Goal: Task Accomplishment & Management: Manage account settings

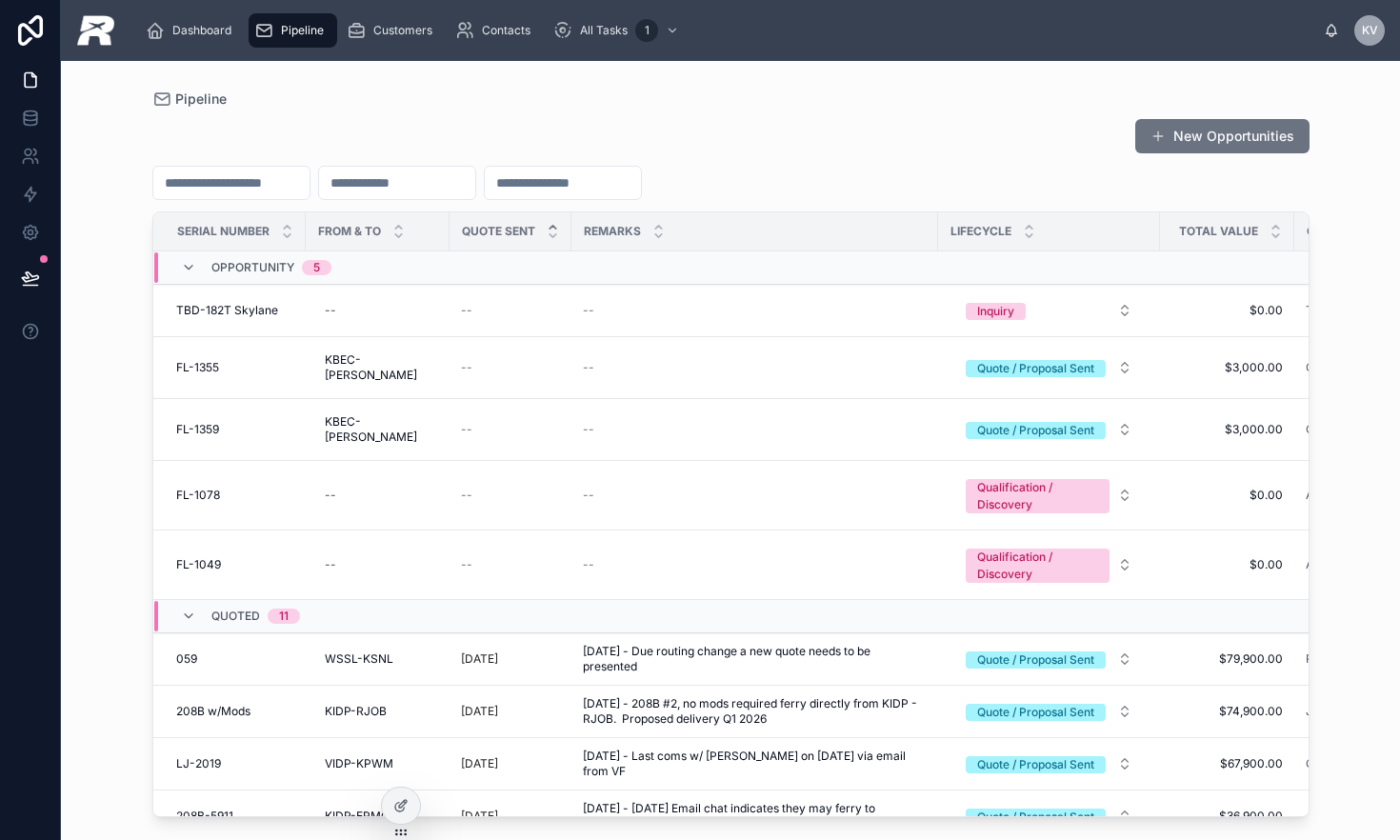
scroll to position [3, 0]
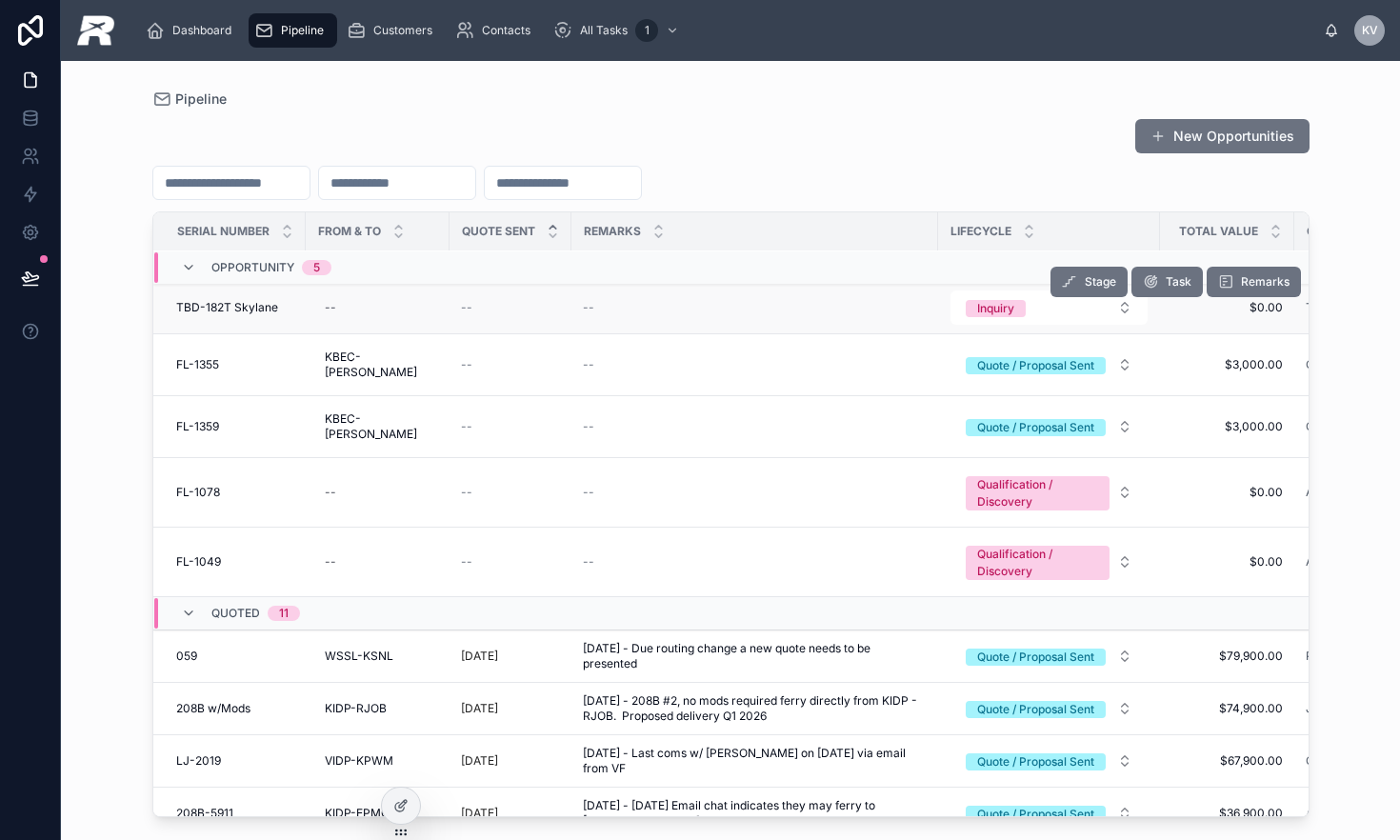
click at [245, 313] on span "TBD-182T Skylane" at bounding box center [226, 307] width 102 height 15
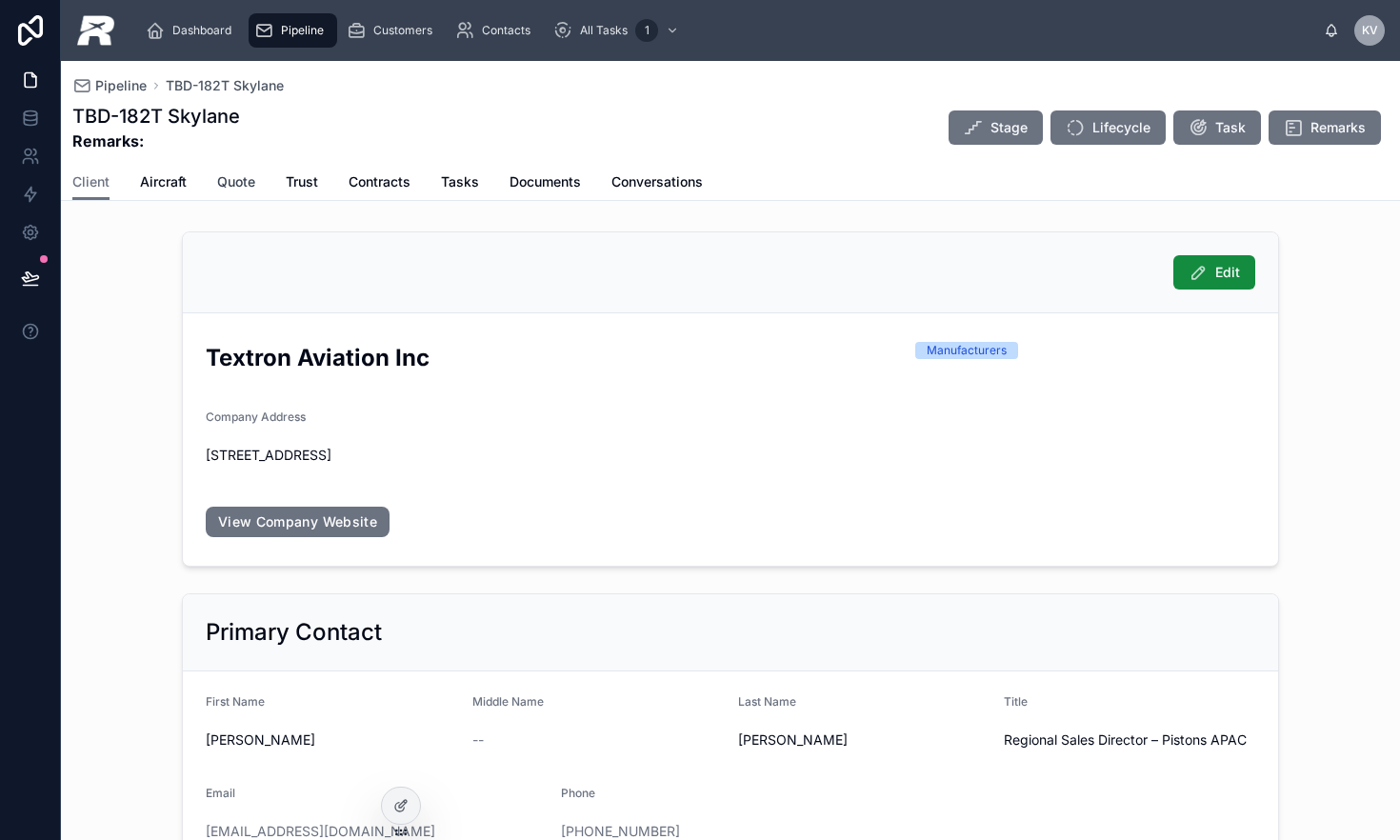
click at [229, 184] on span "Quote" at bounding box center [236, 181] width 39 height 19
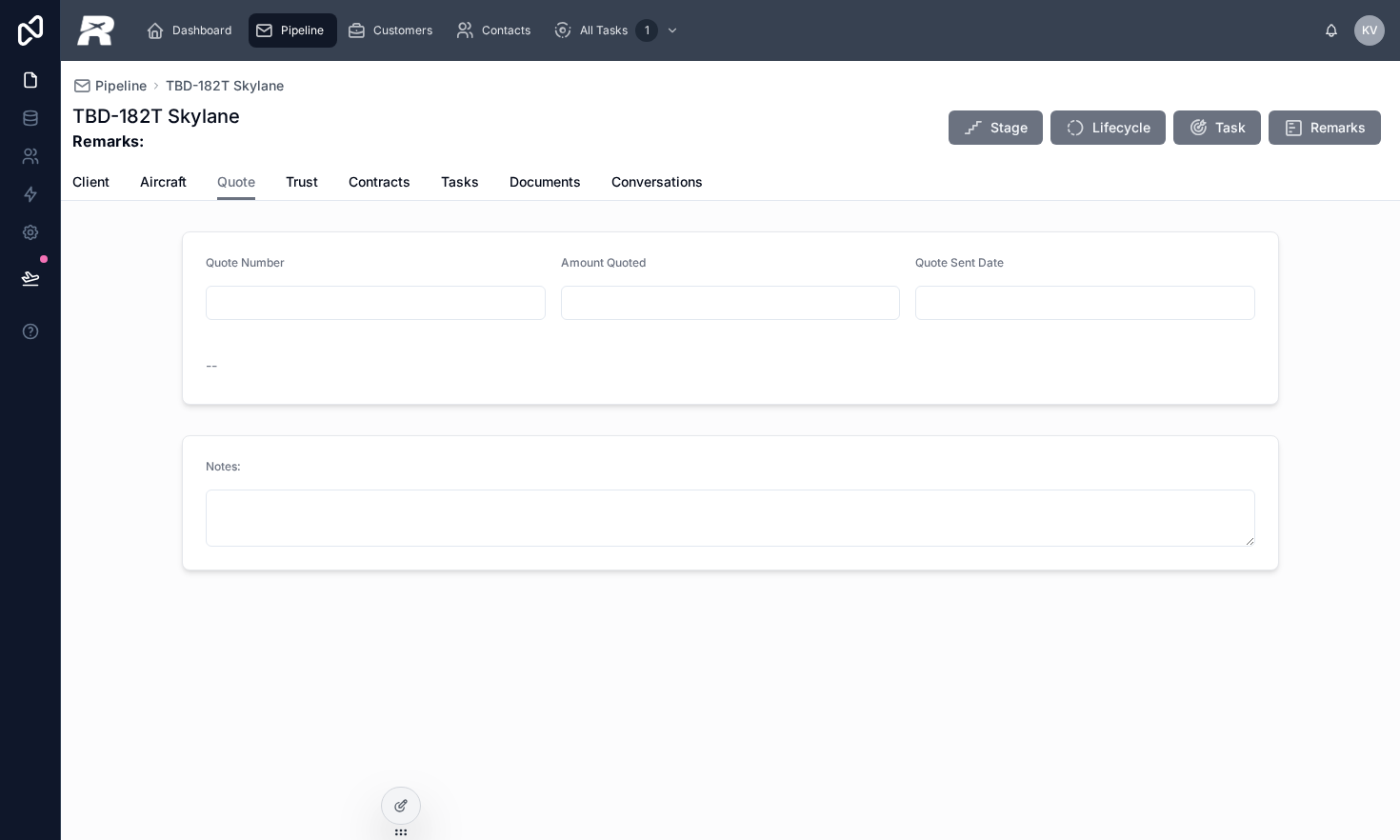
click at [280, 312] on input "text" at bounding box center [376, 302] width 338 height 27
type input "****"
click at [589, 308] on input "text" at bounding box center [731, 302] width 338 height 27
type input "**********"
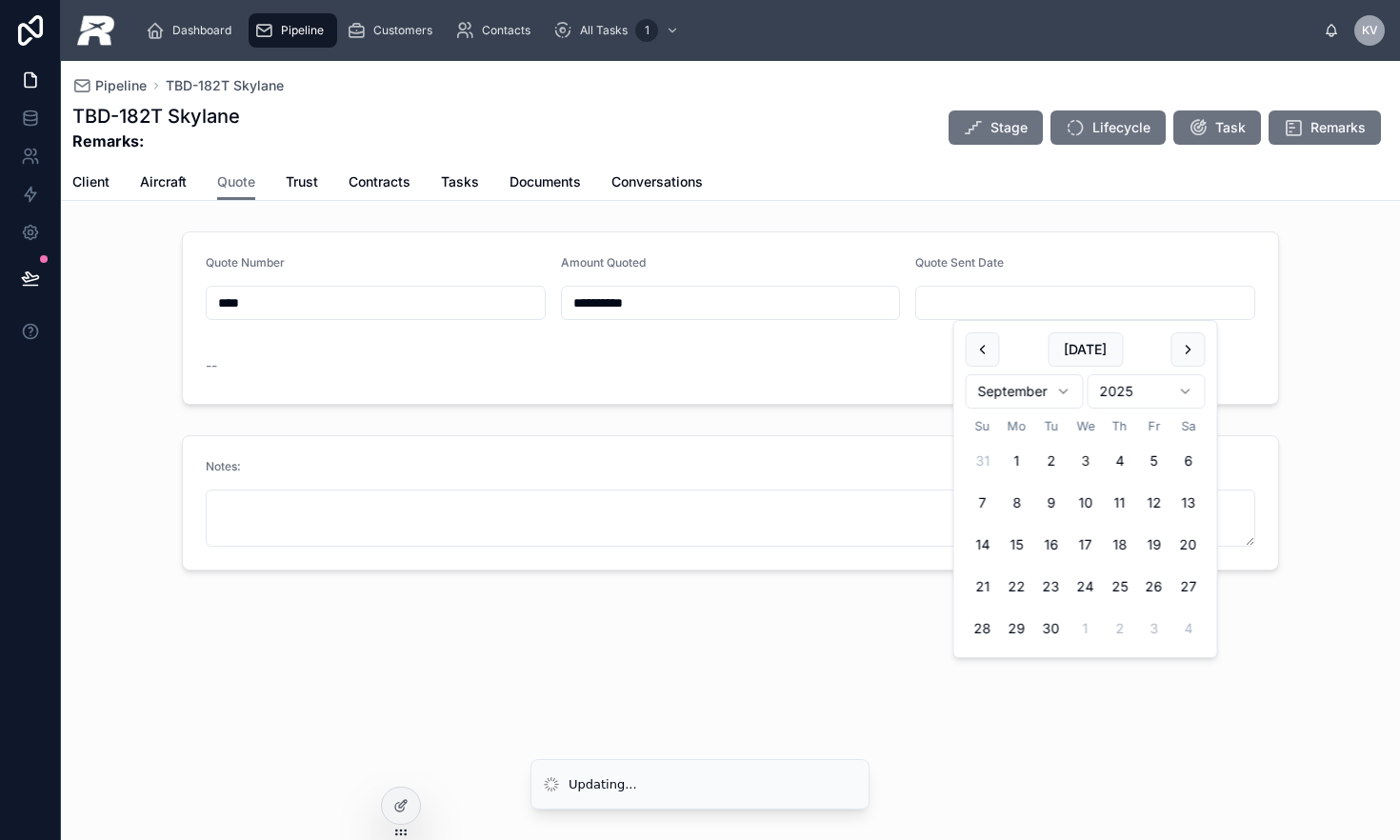
click at [966, 311] on input "text" at bounding box center [1086, 302] width 338 height 27
click at [1046, 464] on button "2" at bounding box center [1051, 461] width 35 height 35
type input "********"
click at [173, 186] on span "Aircraft" at bounding box center [163, 181] width 46 height 19
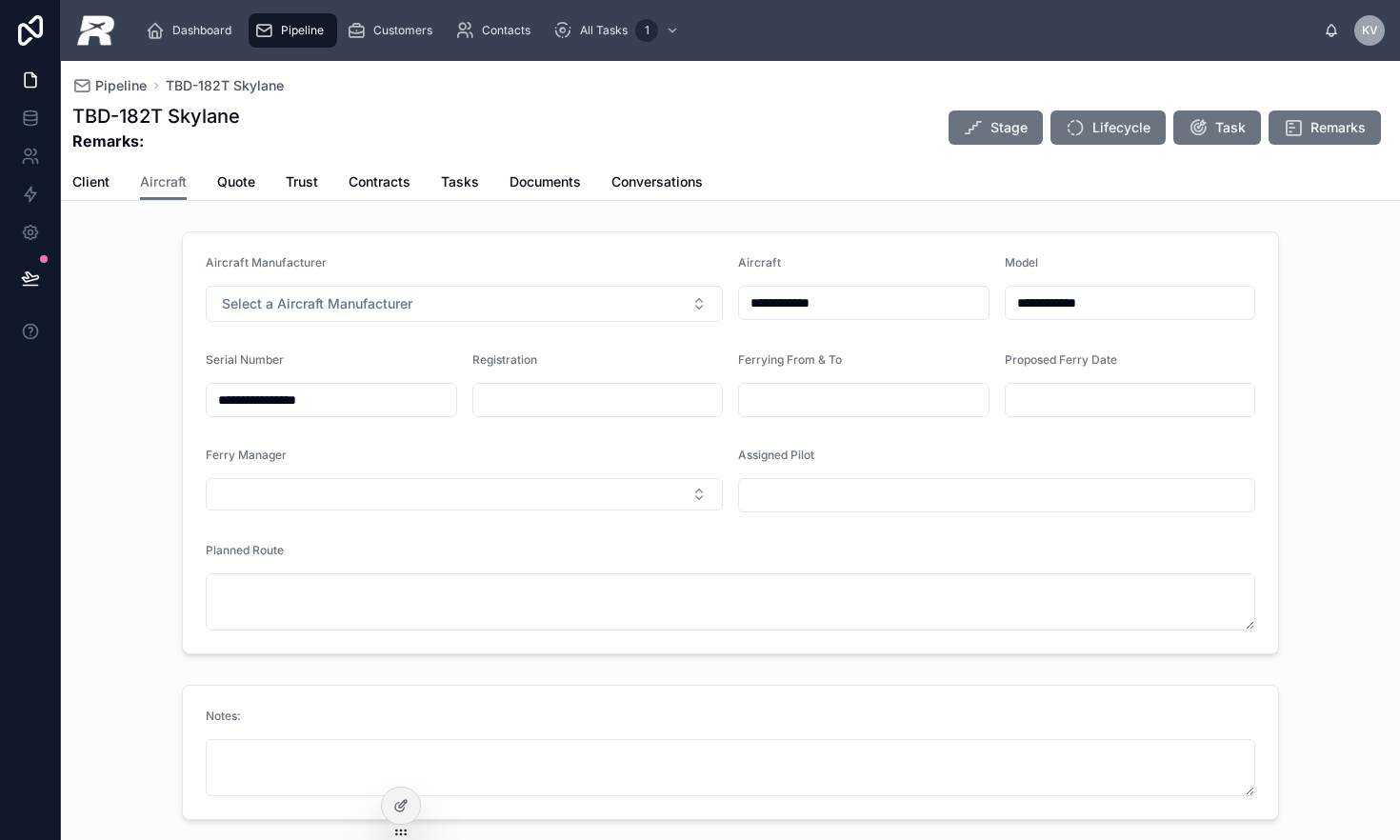
drag, startPoint x: 244, startPoint y: 403, endPoint x: 160, endPoint y: 395, distance: 84.4
click at [160, 395] on div "**********" at bounding box center [731, 442] width 1340 height 438
drag, startPoint x: 242, startPoint y: 401, endPoint x: 449, endPoint y: 407, distance: 207.1
click at [449, 407] on div "**********" at bounding box center [331, 399] width 251 height 35
type input "****"
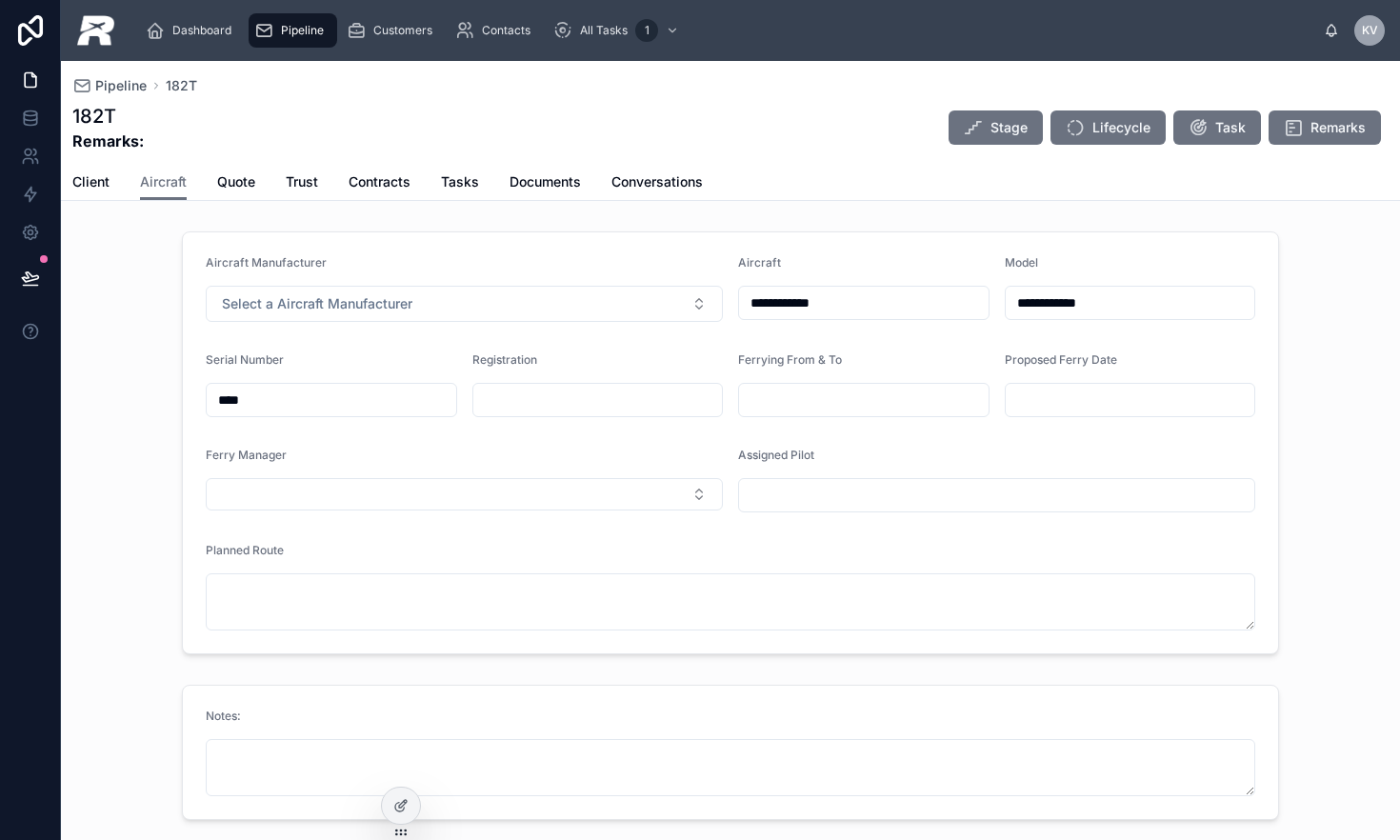
click at [794, 417] on form "**********" at bounding box center [731, 443] width 1095 height 421
click at [795, 406] on input "text" at bounding box center [864, 399] width 249 height 27
type input "****"
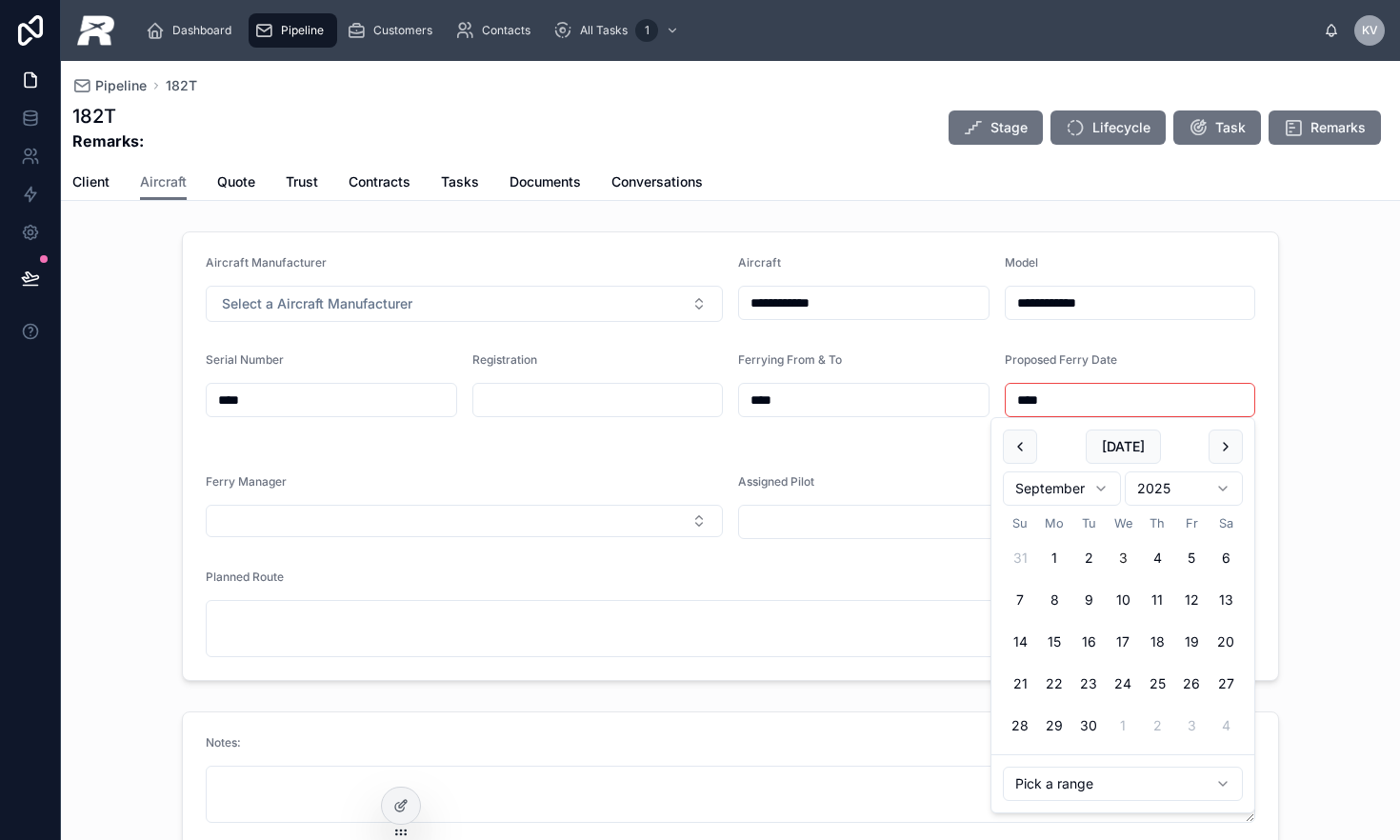
type input "****"
click at [561, 449] on form "**********" at bounding box center [731, 456] width 1095 height 448
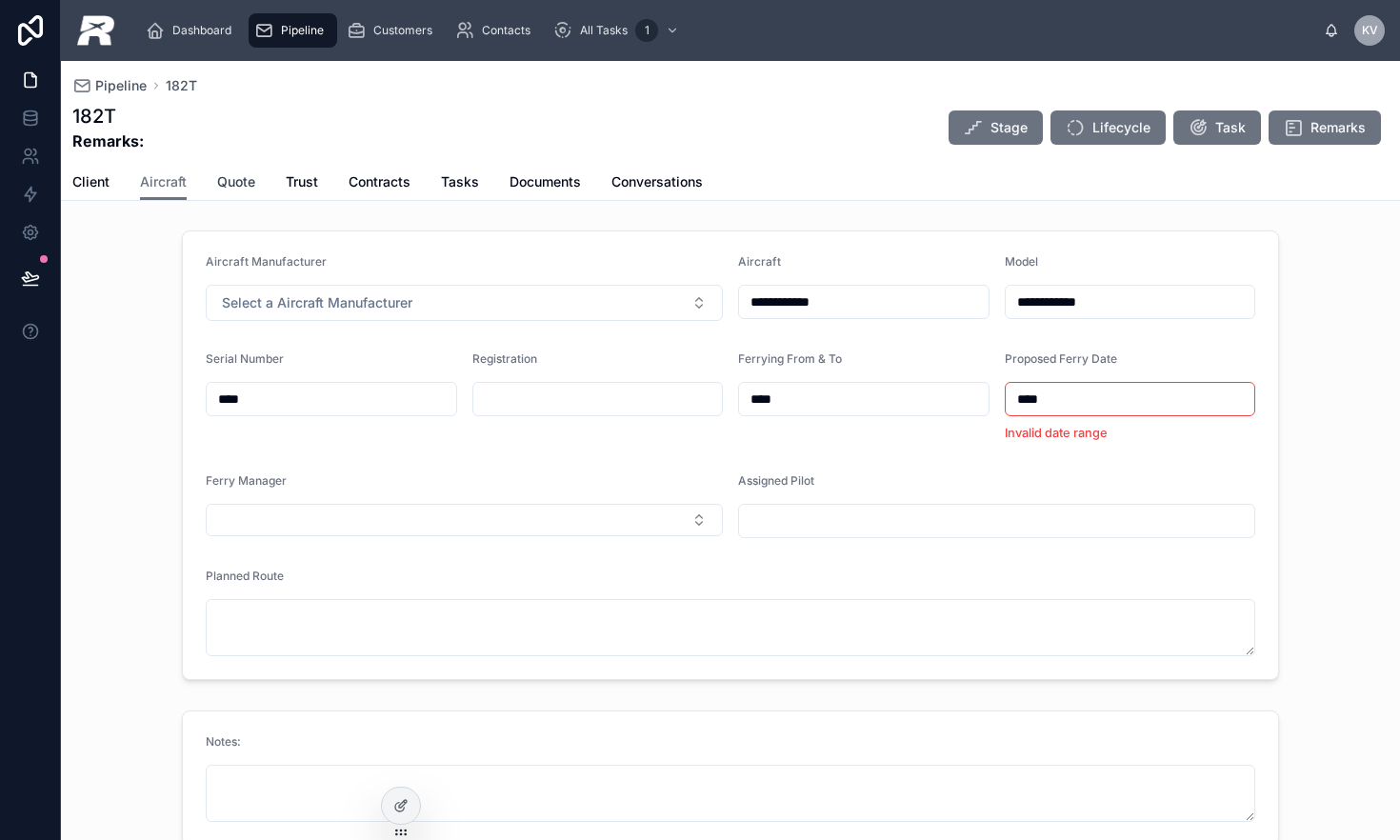
click at [219, 185] on span "Quote" at bounding box center [236, 181] width 39 height 19
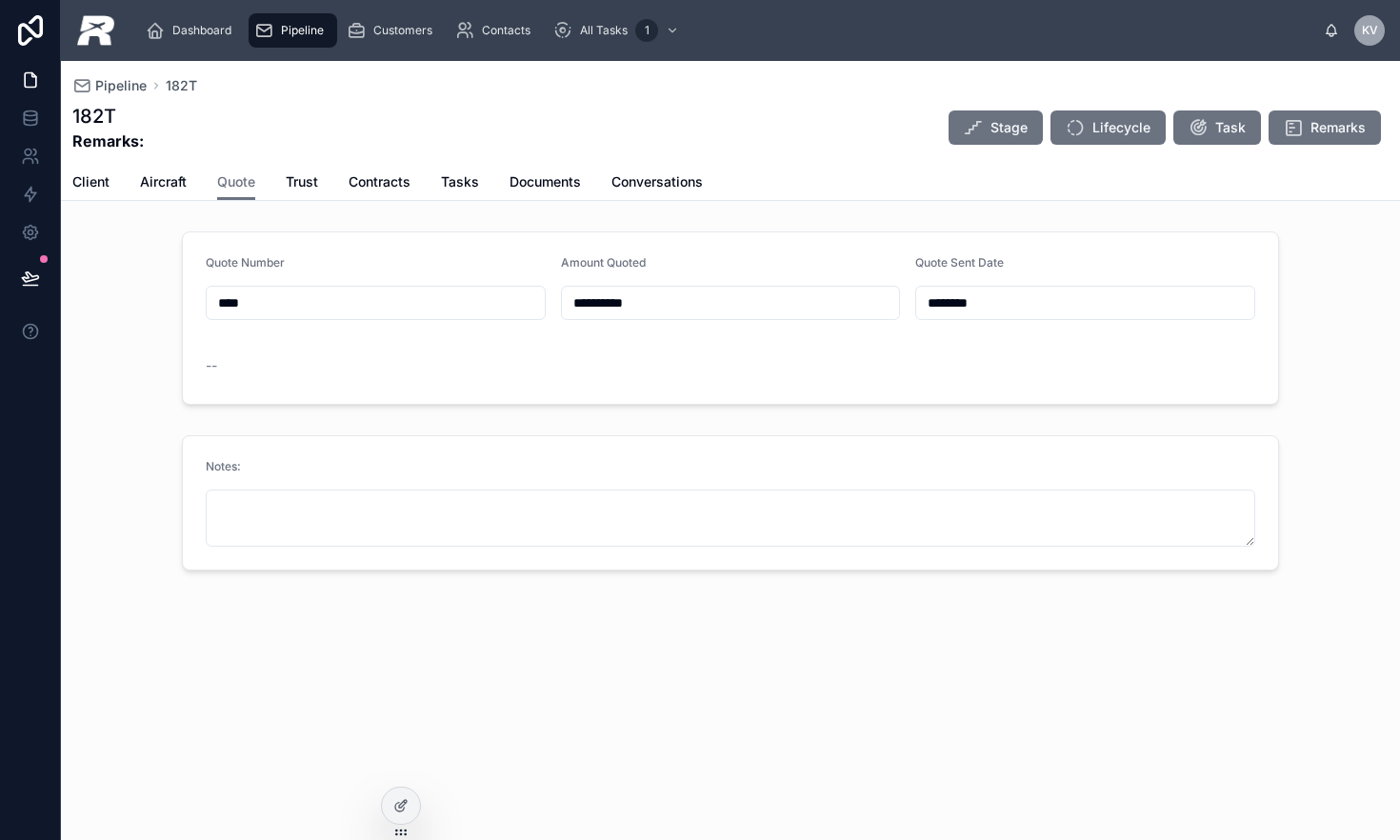
click at [327, 182] on div "Client Aircraft Quote Trust Contracts Tasks Documents Conversations" at bounding box center [731, 182] width 1317 height 37
click at [310, 185] on span "Trust" at bounding box center [302, 181] width 33 height 19
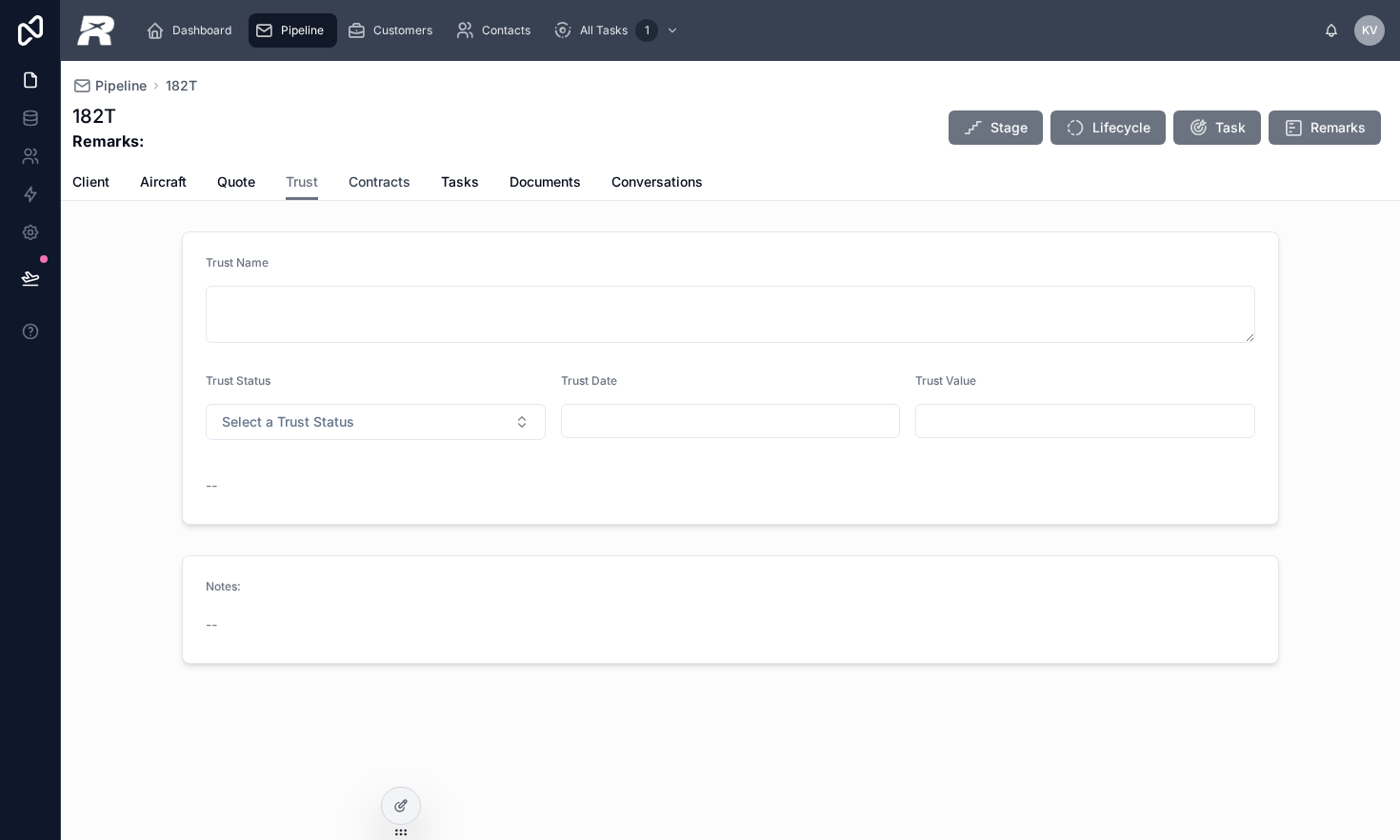
click at [363, 184] on span "Contracts" at bounding box center [380, 181] width 62 height 19
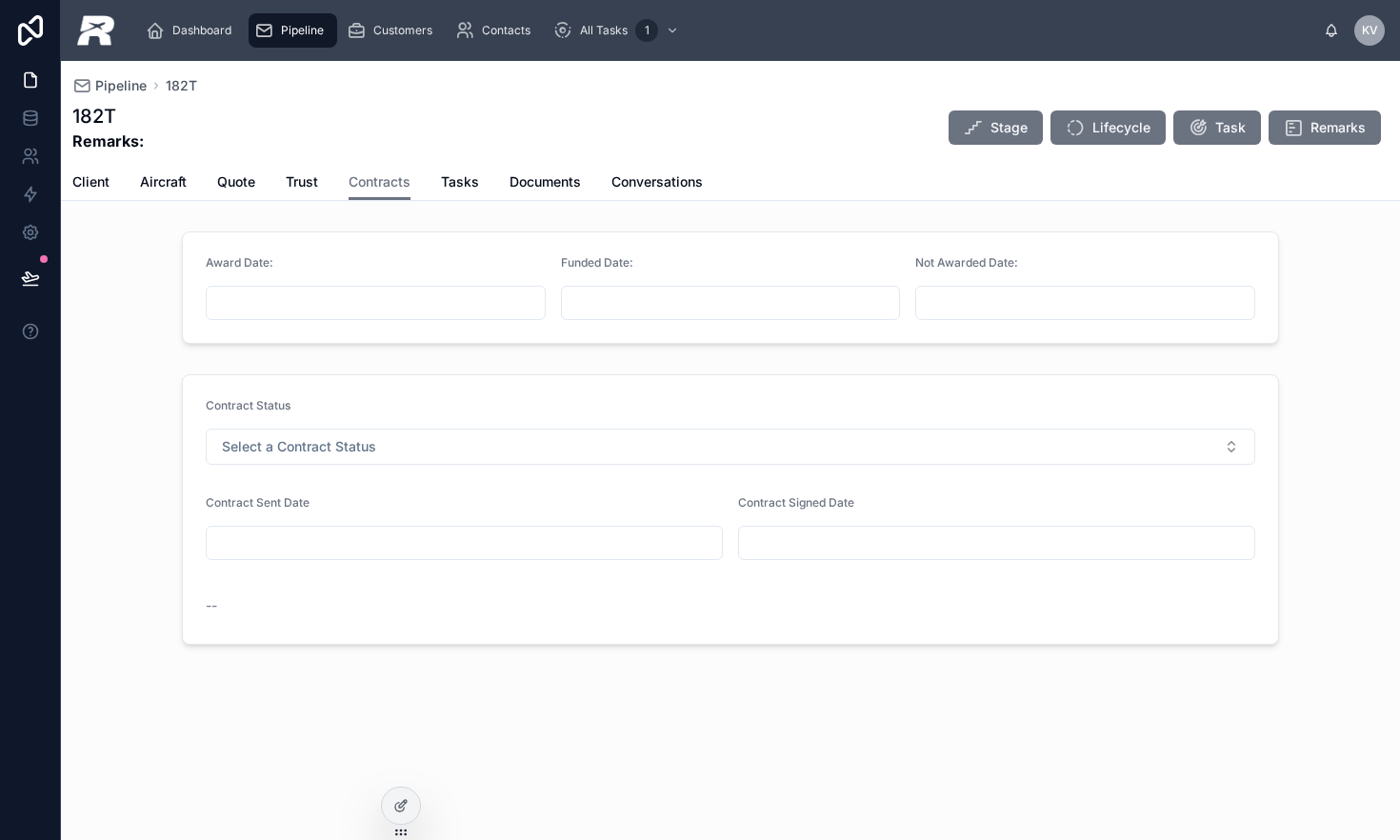
click at [283, 182] on div "Client Aircraft Quote Trust Contracts Tasks Documents Conversations" at bounding box center [731, 182] width 1317 height 37
click at [295, 178] on span "Trust" at bounding box center [302, 181] width 33 height 19
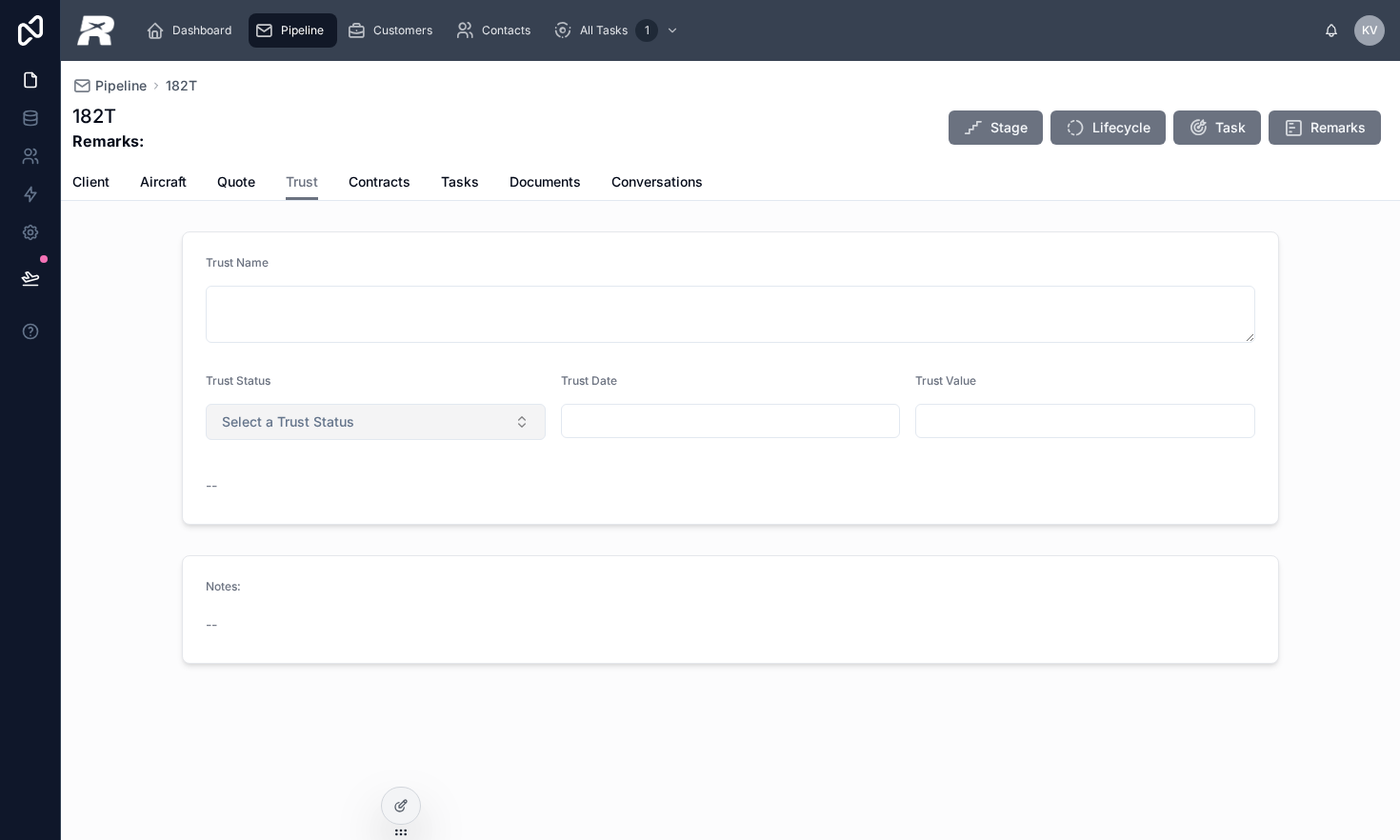
drag, startPoint x: 343, startPoint y: 440, endPoint x: 350, endPoint y: 425, distance: 16.6
click at [344, 440] on form "Trust Name Trust Status Select a Trust Status Trust Date Trust Value --" at bounding box center [731, 378] width 1095 height 292
click at [350, 425] on span "Select a Trust Status" at bounding box center [288, 421] width 132 height 19
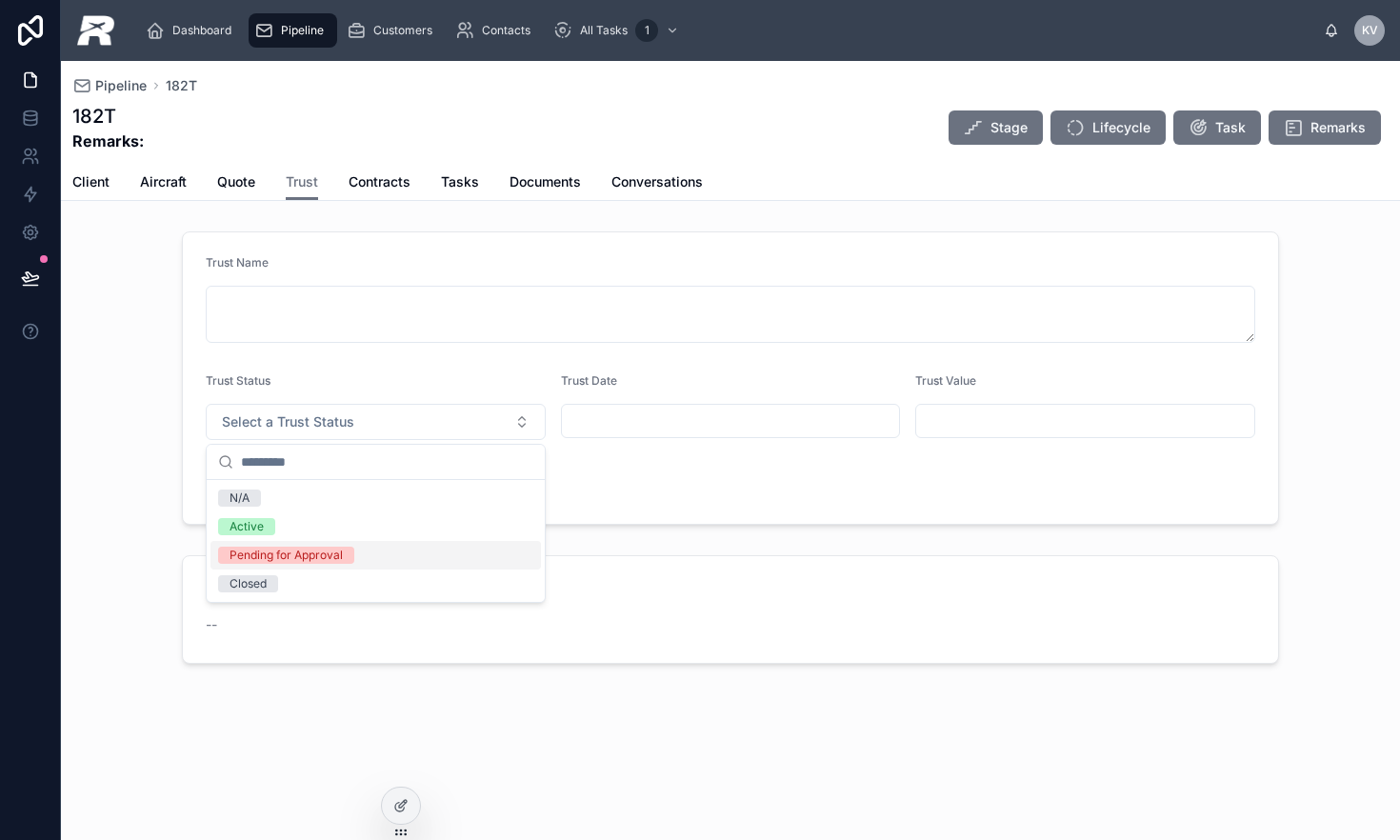
drag, startPoint x: 293, startPoint y: 553, endPoint x: 360, endPoint y: 532, distance: 70.2
click at [293, 553] on div "Pending for Approval" at bounding box center [286, 554] width 114 height 17
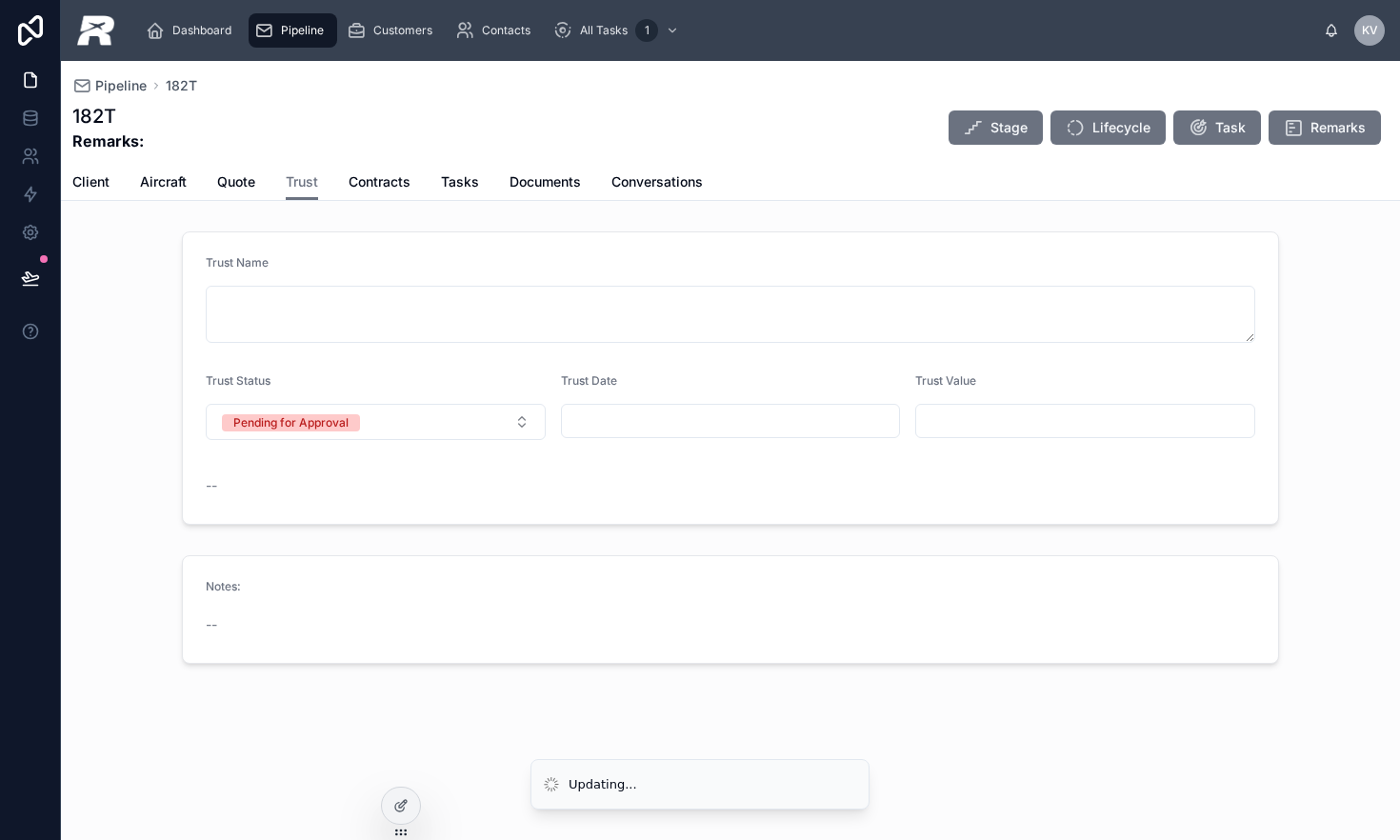
click at [1040, 425] on input "text" at bounding box center [1086, 420] width 338 height 27
type input "*********"
click at [151, 182] on span "Aircraft" at bounding box center [163, 181] width 46 height 19
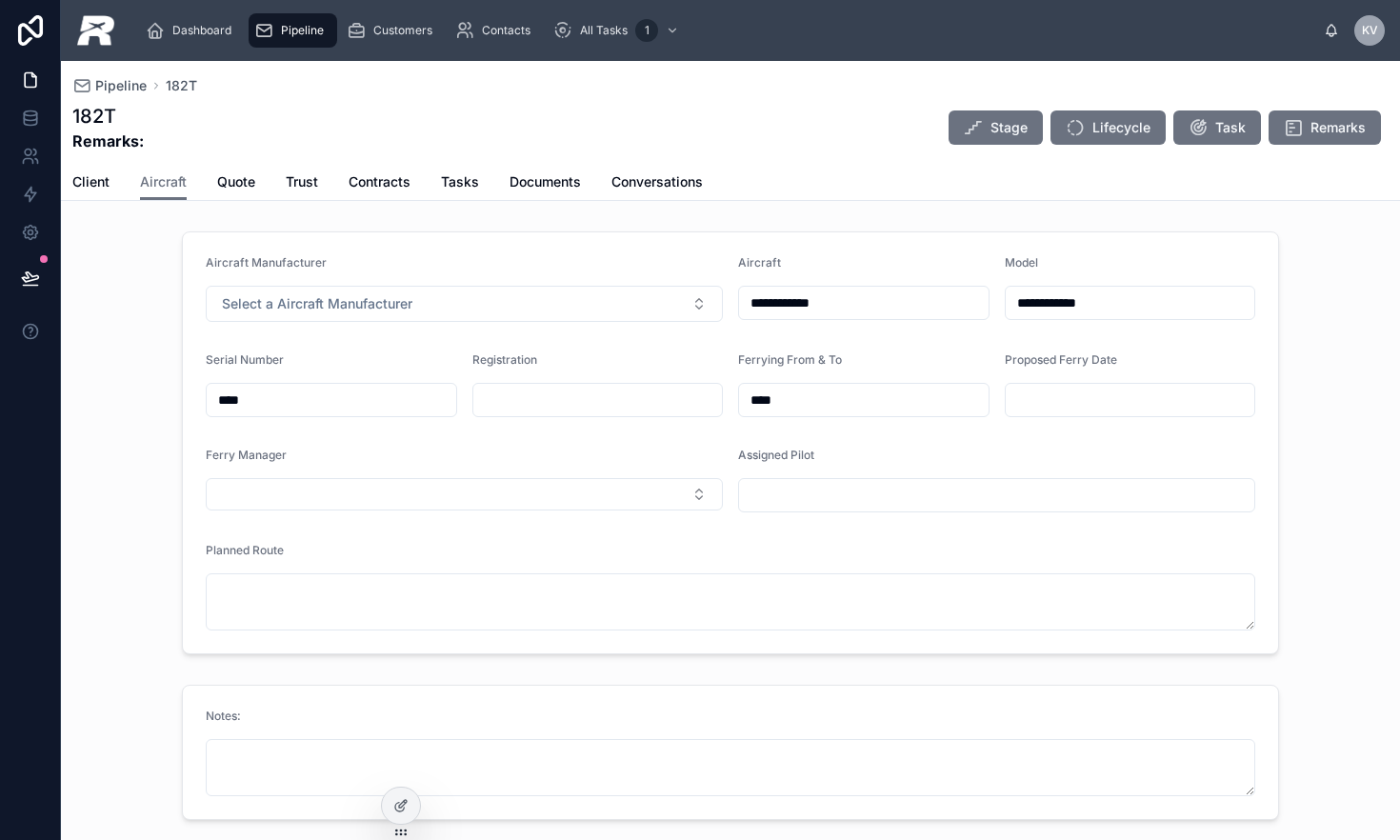
click at [115, 181] on div "Client Aircraft Quote Trust Contracts Tasks Documents Conversations" at bounding box center [731, 182] width 1317 height 37
click at [105, 182] on span "Client" at bounding box center [91, 181] width 38 height 19
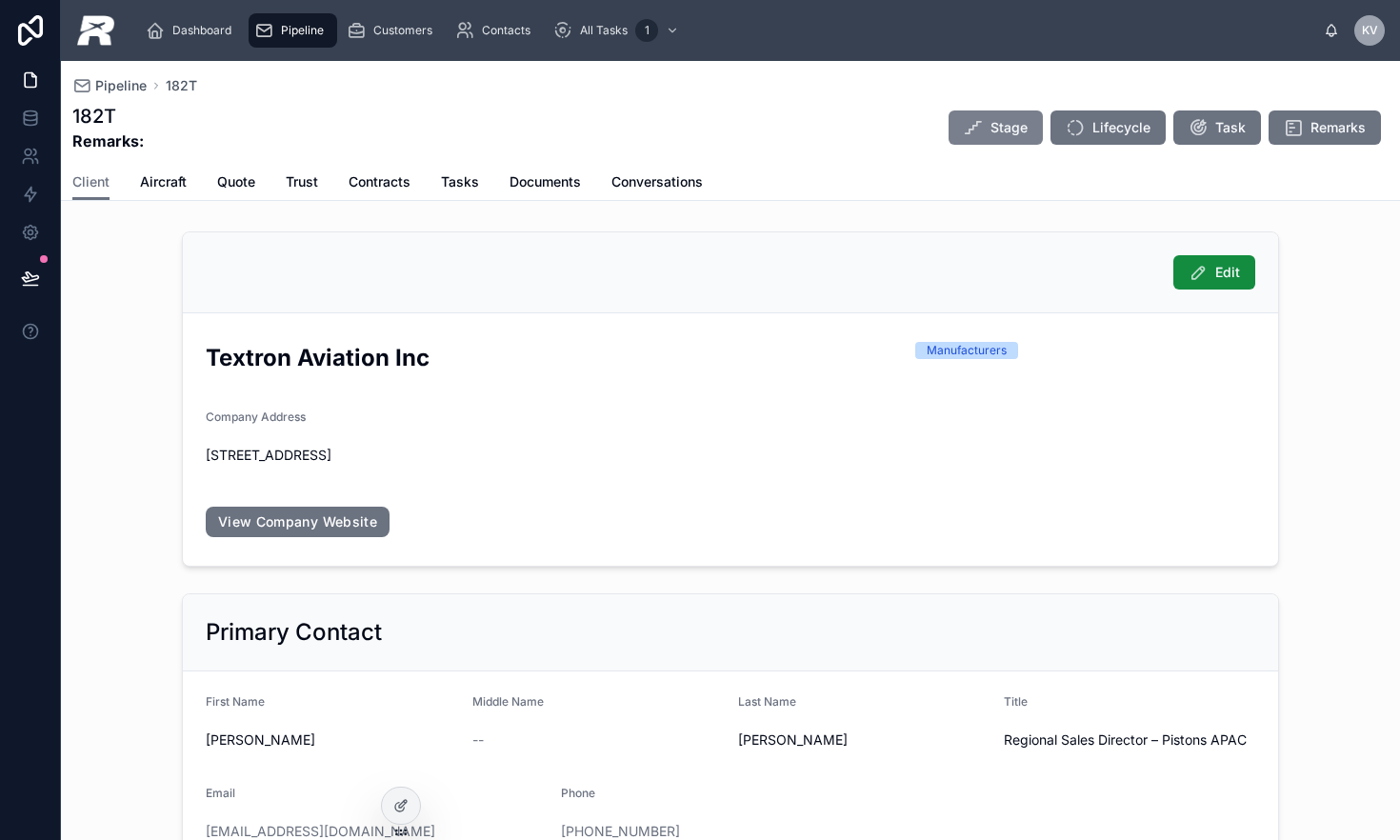
click at [977, 125] on button "Stage" at bounding box center [996, 127] width 94 height 35
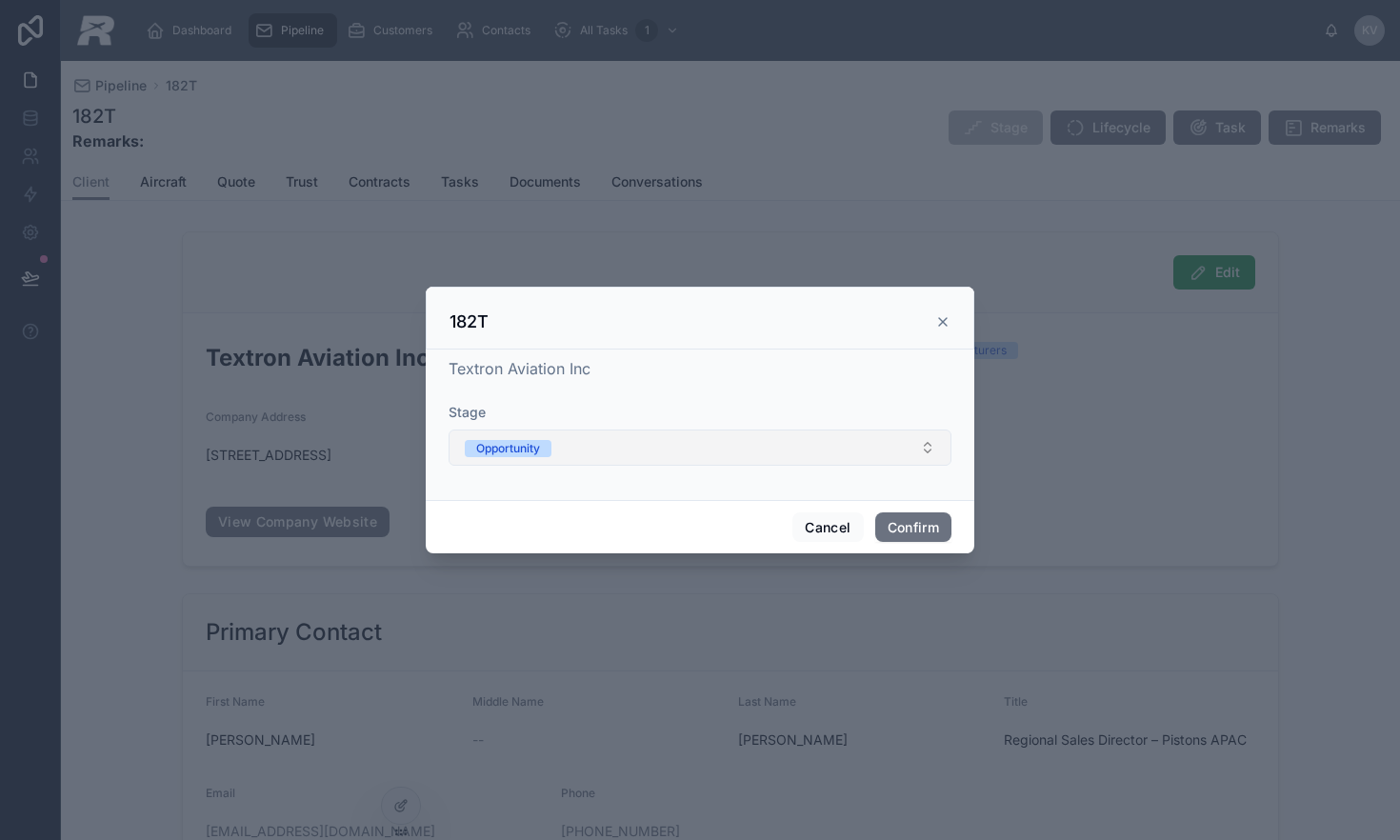
click at [626, 458] on button "Opportunity" at bounding box center [700, 448] width 503 height 37
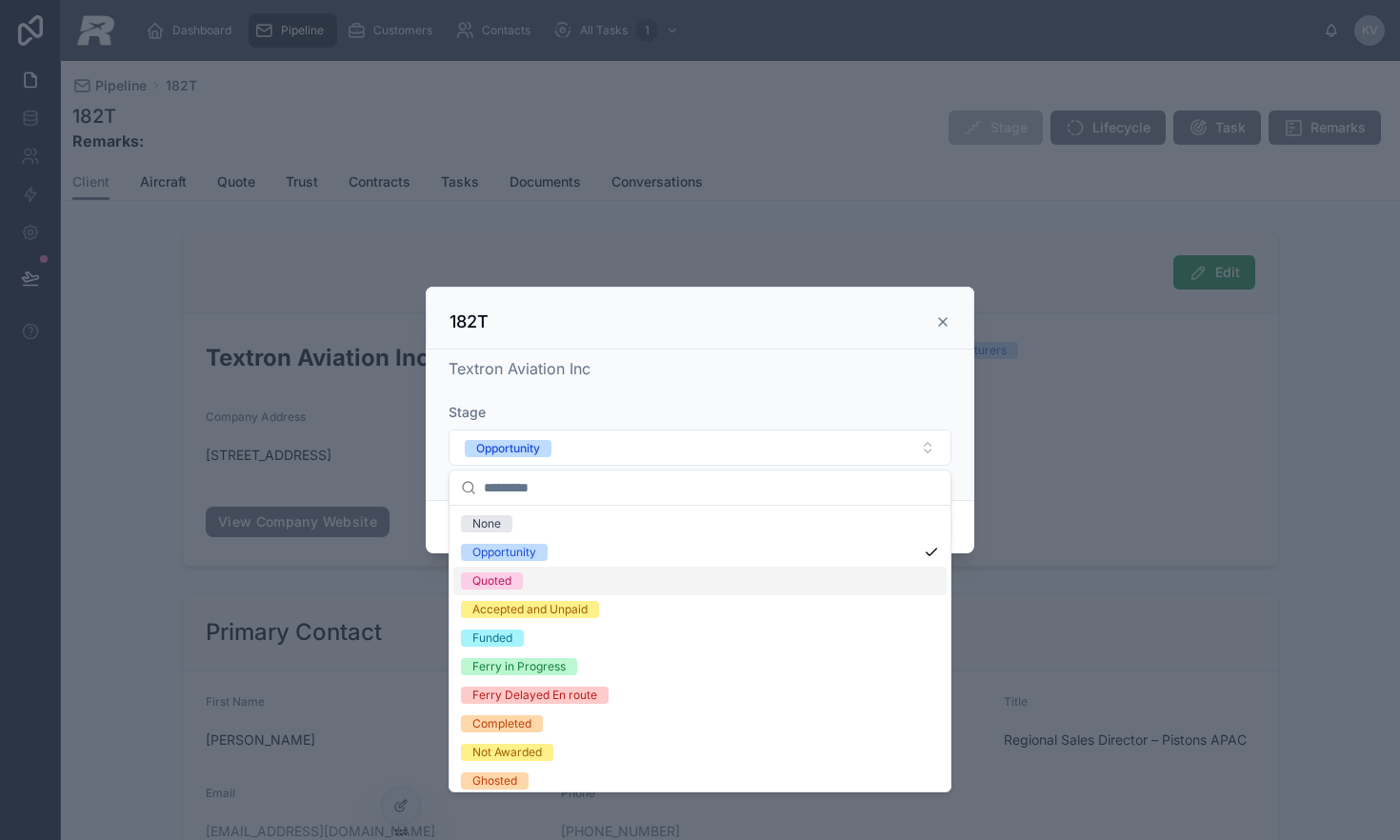
click at [570, 587] on div "Quoted" at bounding box center [700, 580] width 493 height 29
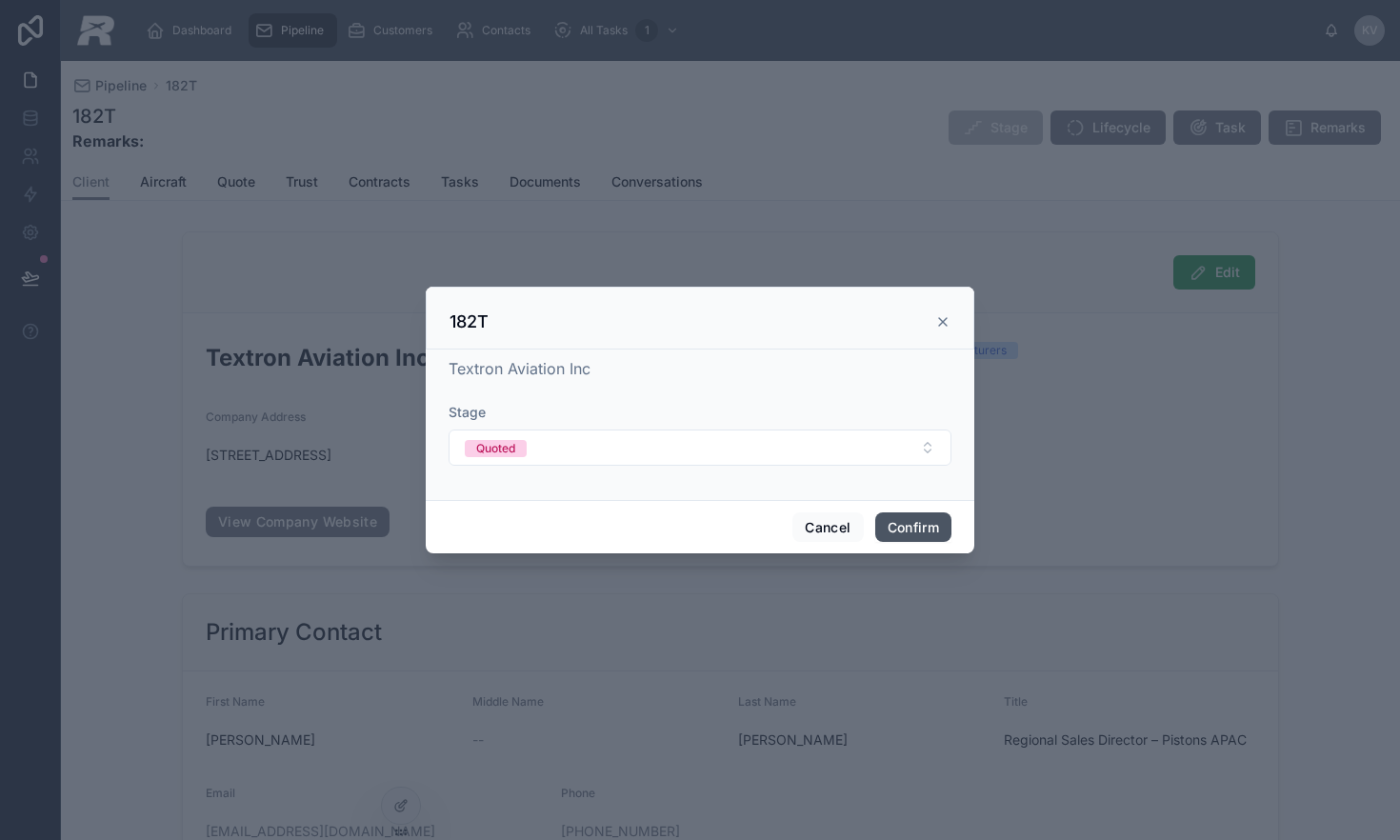
drag, startPoint x: 918, startPoint y: 536, endPoint x: 1042, endPoint y: 271, distance: 292.6
click at [920, 531] on button "Confirm" at bounding box center [913, 527] width 76 height 31
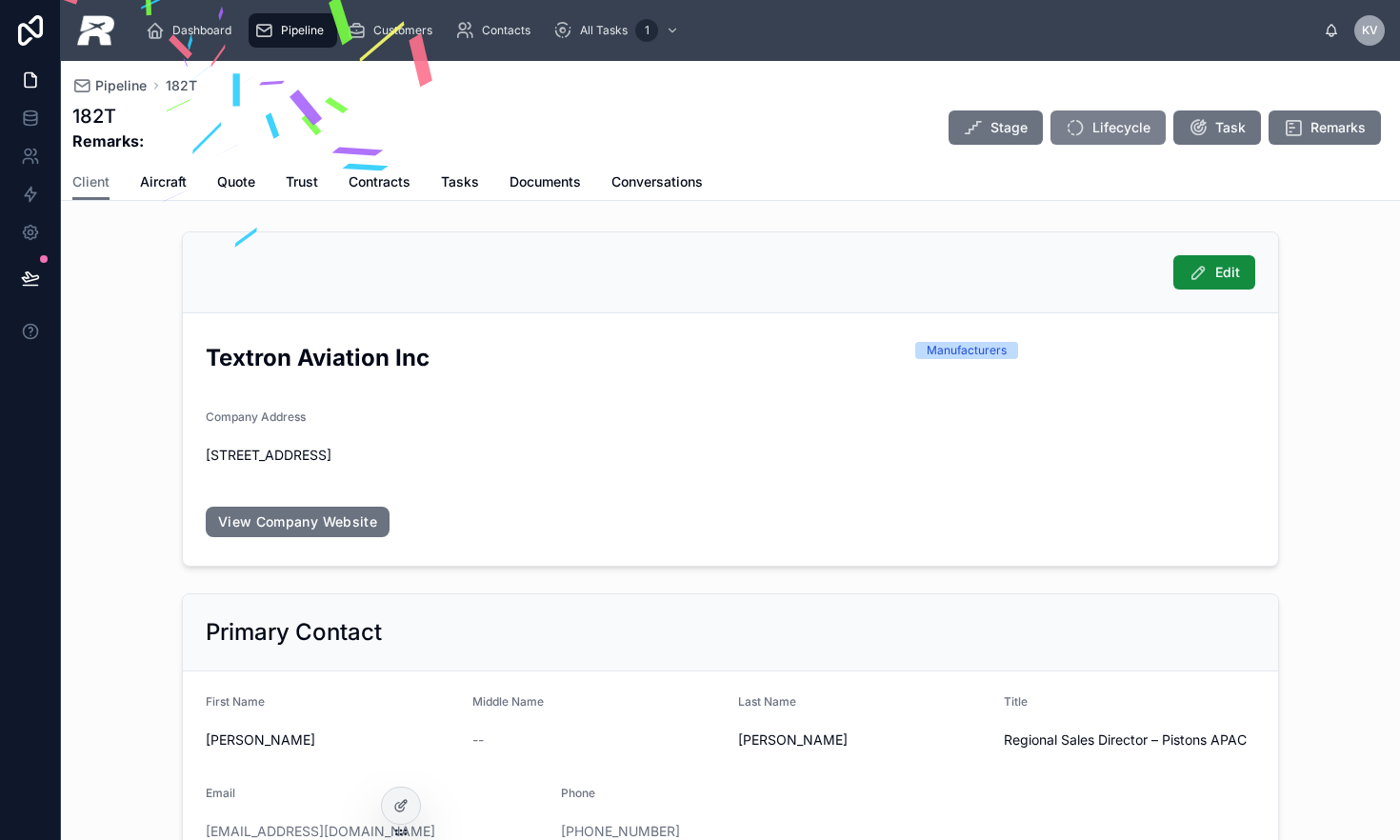
click at [1077, 128] on button "Lifecycle" at bounding box center [1108, 127] width 116 height 35
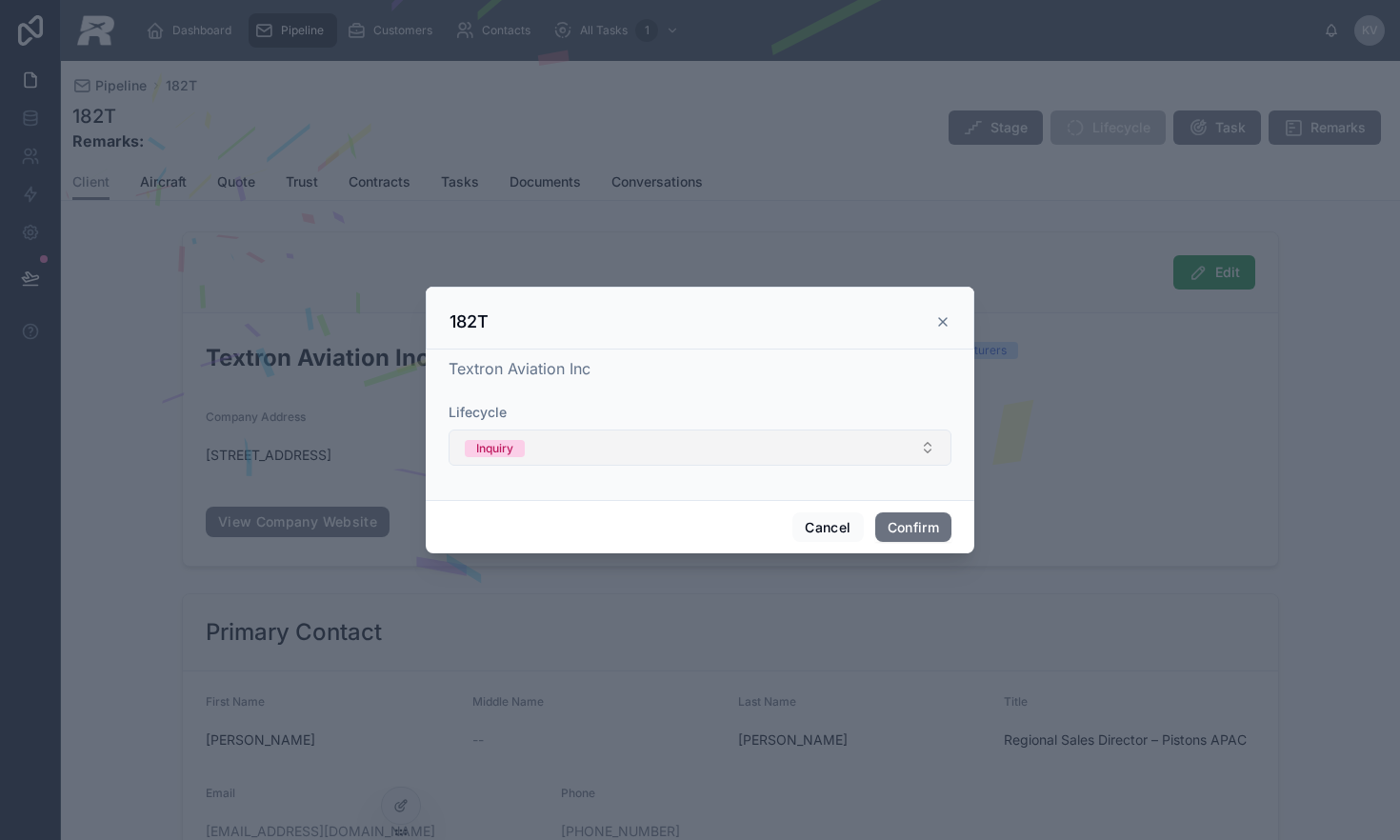
click at [688, 462] on button "Inquiry" at bounding box center [700, 448] width 503 height 37
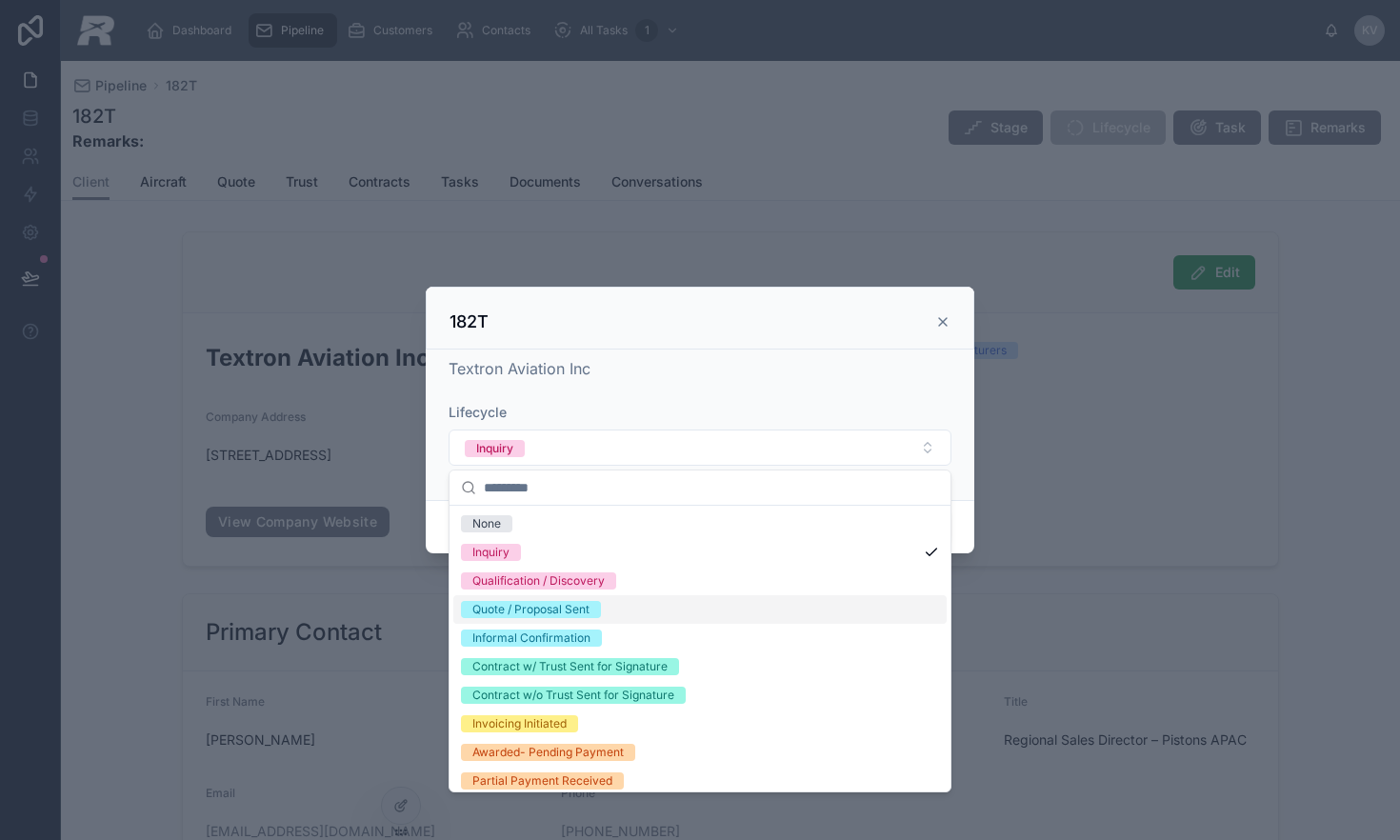
drag, startPoint x: 529, startPoint y: 610, endPoint x: 618, endPoint y: 598, distance: 89.8
click at [529, 610] on div "Quote / Proposal Sent" at bounding box center [531, 609] width 118 height 17
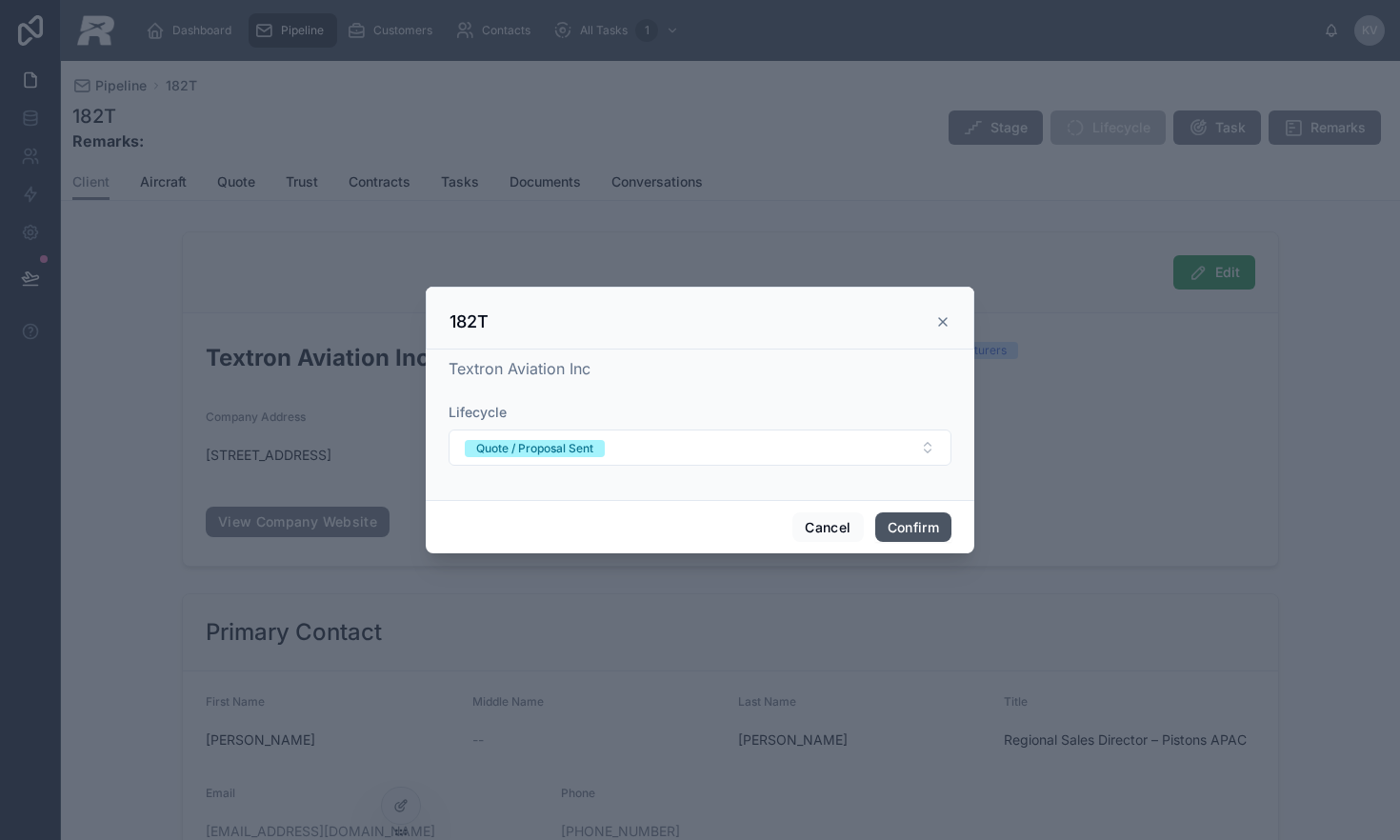
click at [901, 530] on button "Confirm" at bounding box center [913, 527] width 76 height 31
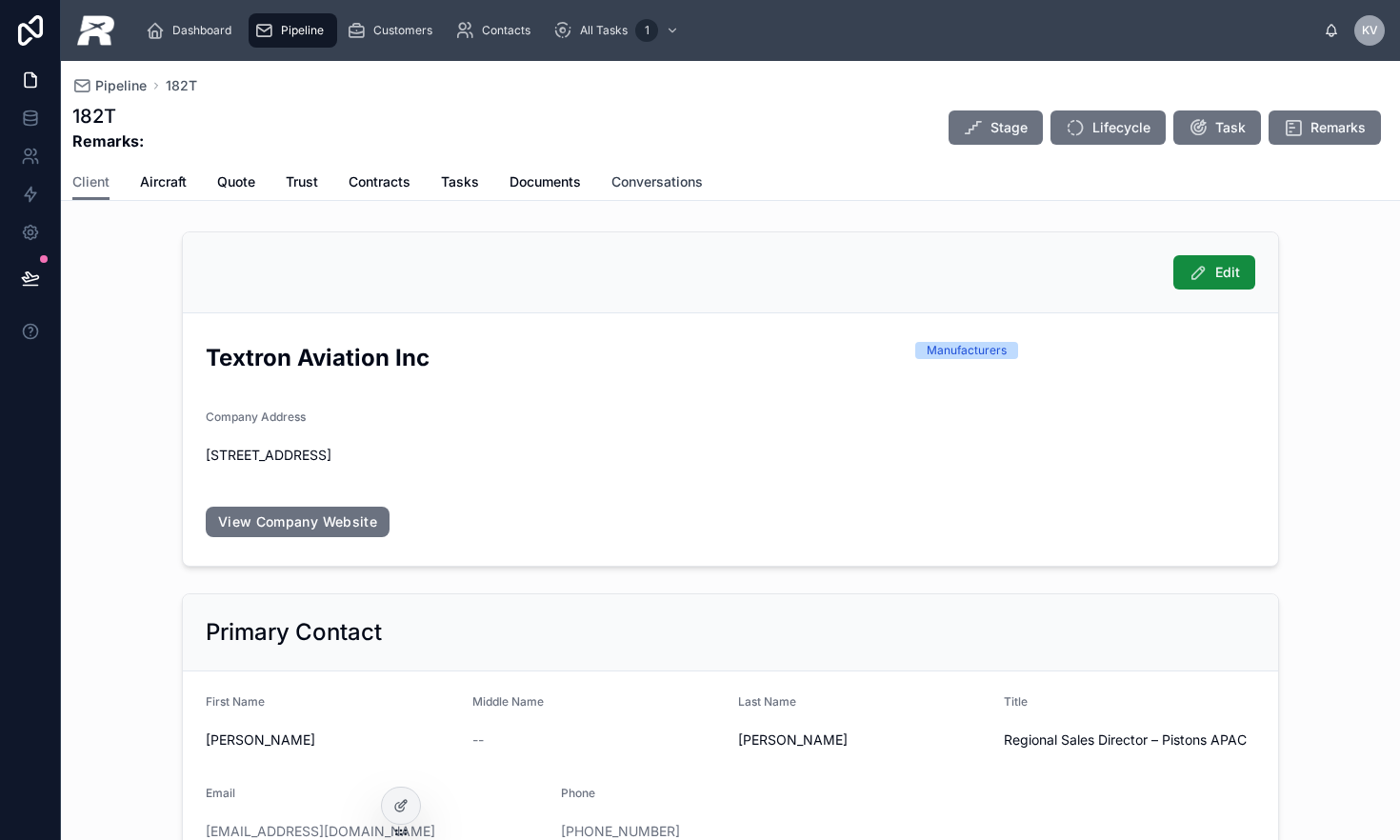
click at [637, 180] on span "Conversations" at bounding box center [657, 181] width 91 height 19
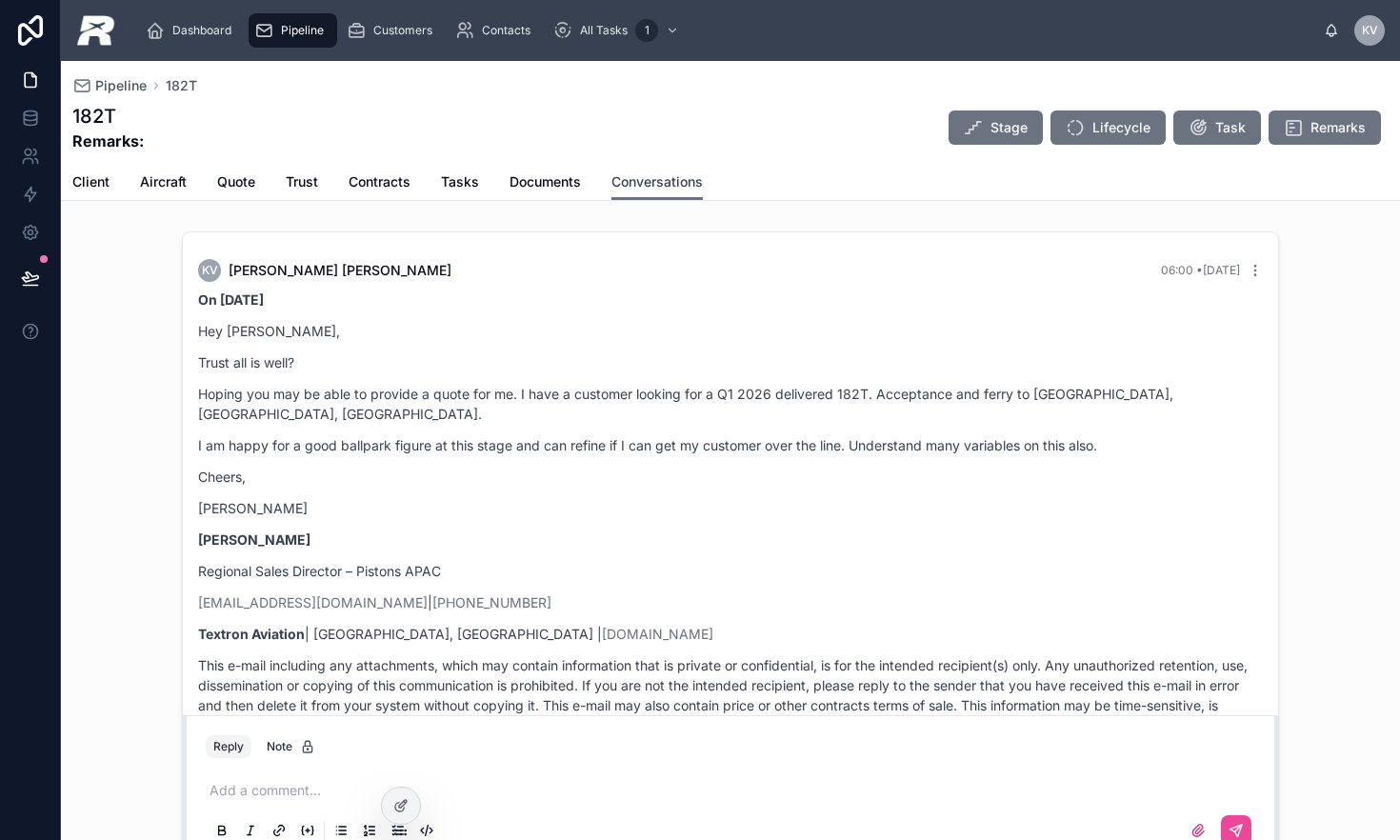
scroll to position [869, 0]
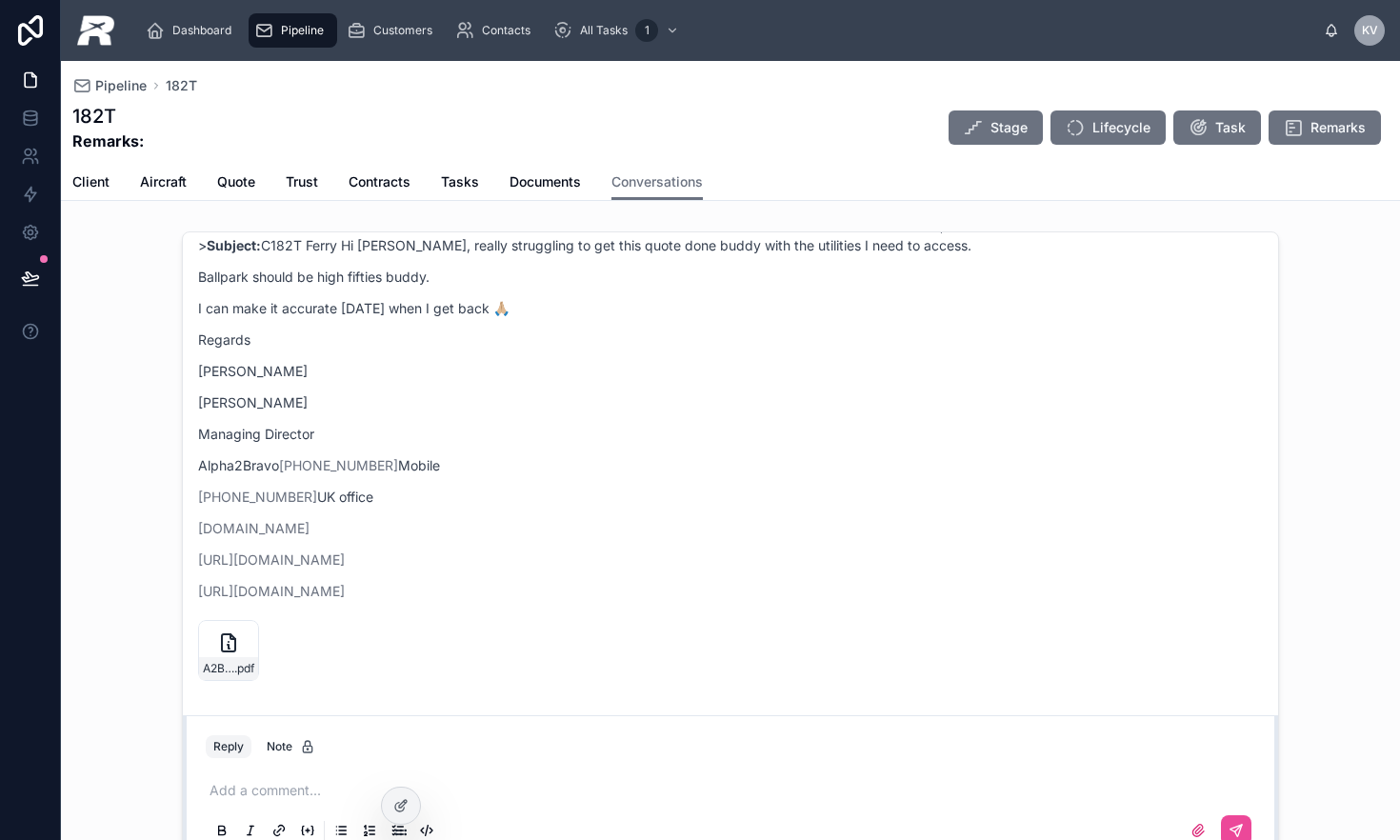
click at [251, 784] on p at bounding box center [735, 790] width 1050 height 19
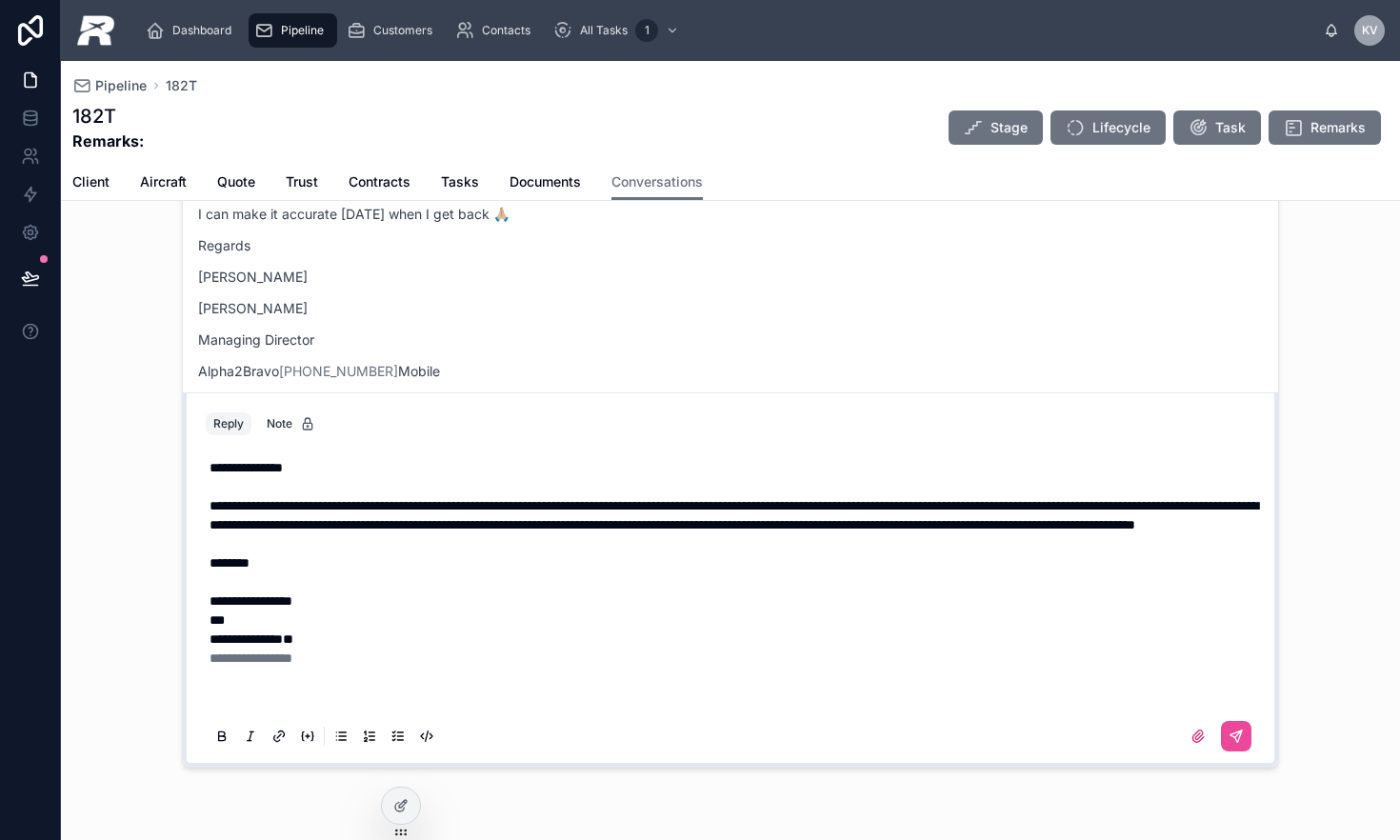
scroll to position [105, 0]
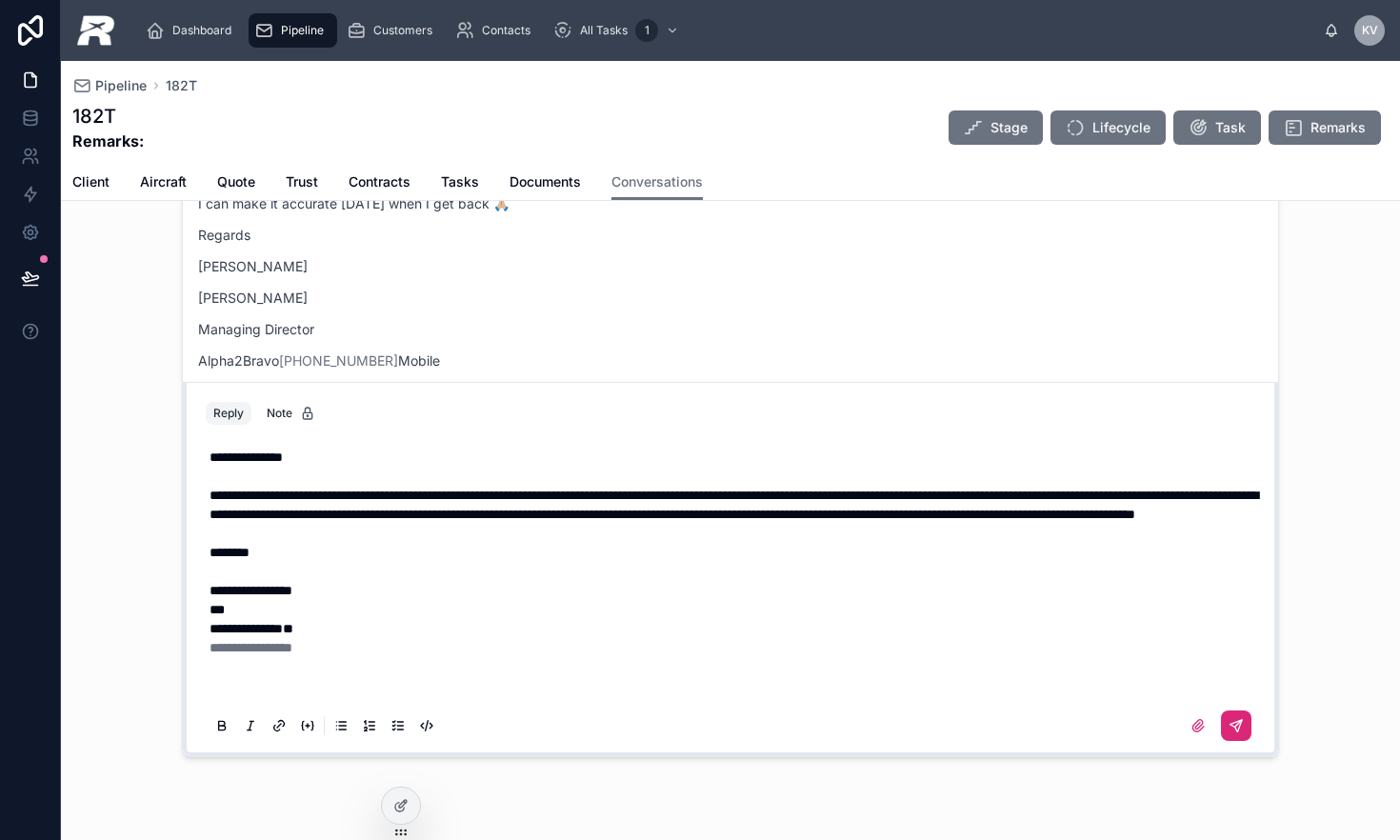
click at [1221, 716] on button at bounding box center [1236, 725] width 31 height 31
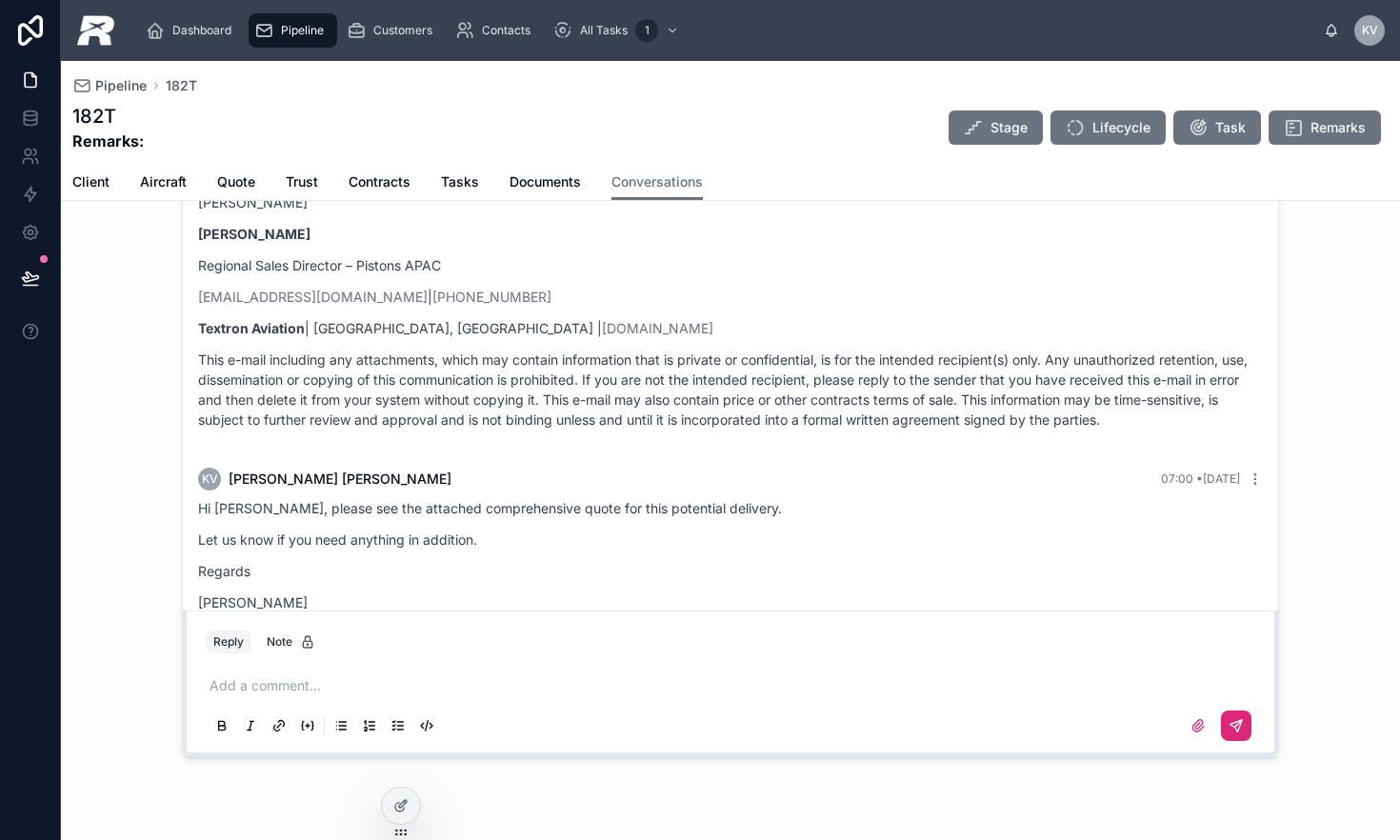
scroll to position [16, 0]
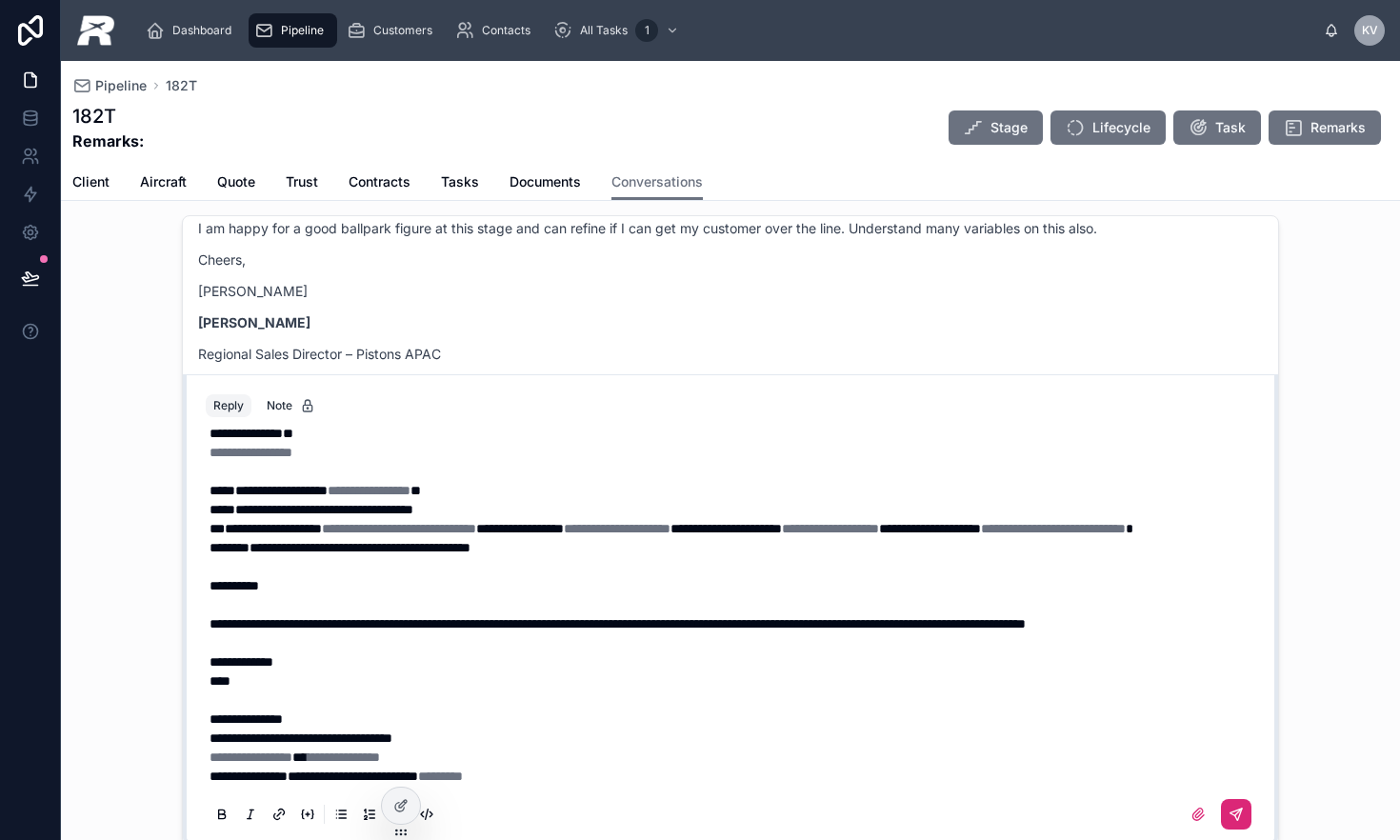
click at [1231, 814] on icon at bounding box center [1237, 814] width 12 height 12
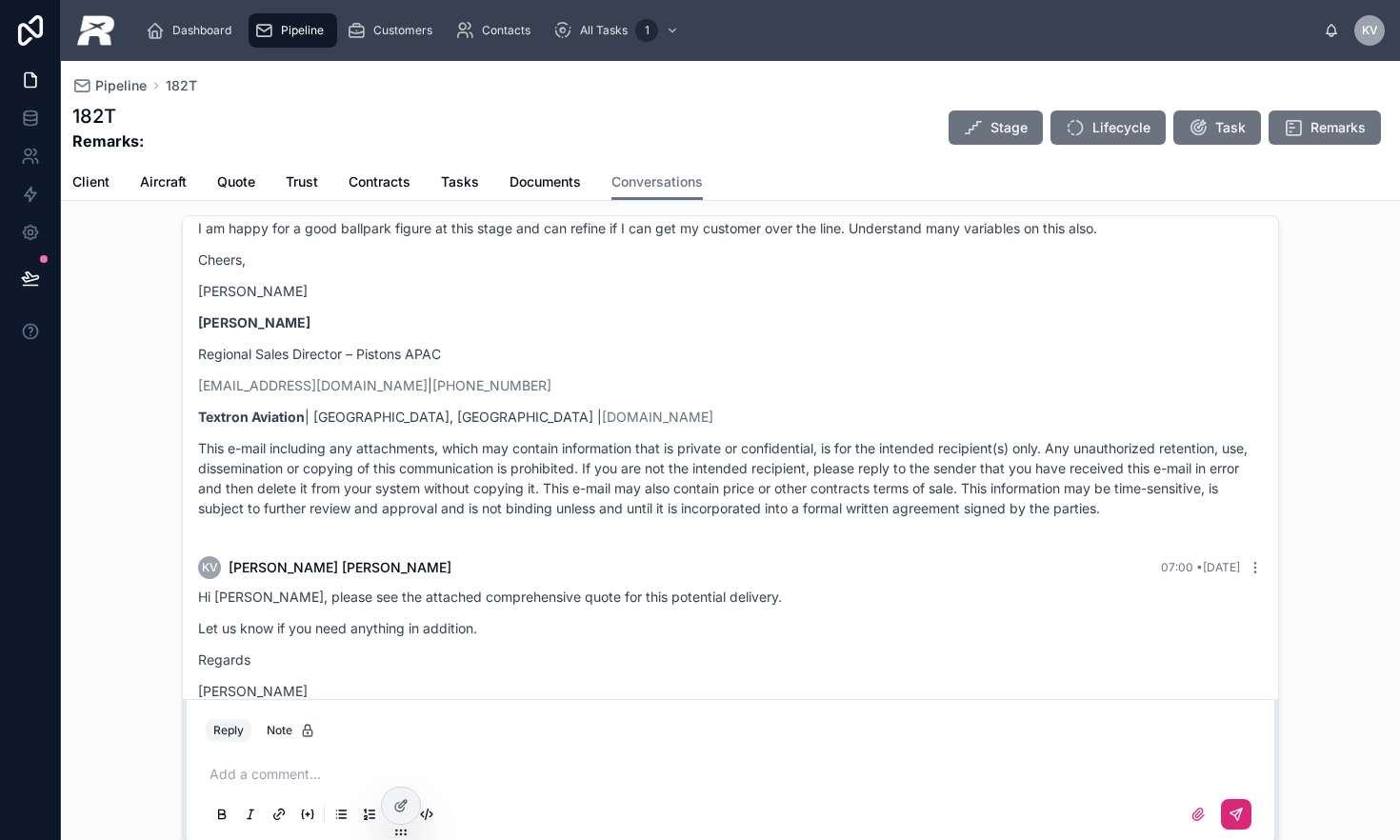
click at [305, 34] on span "Pipeline" at bounding box center [302, 30] width 43 height 15
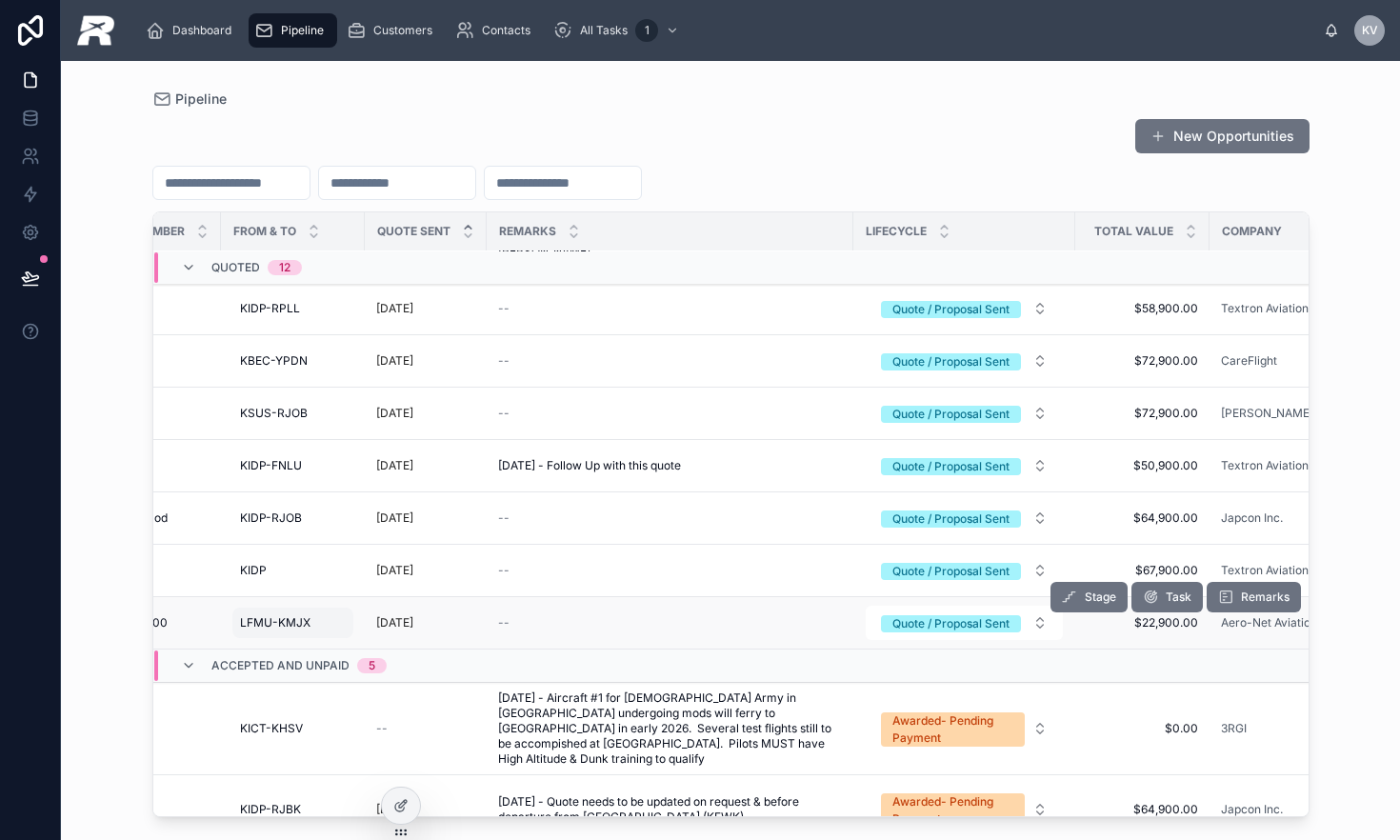
scroll to position [703, 0]
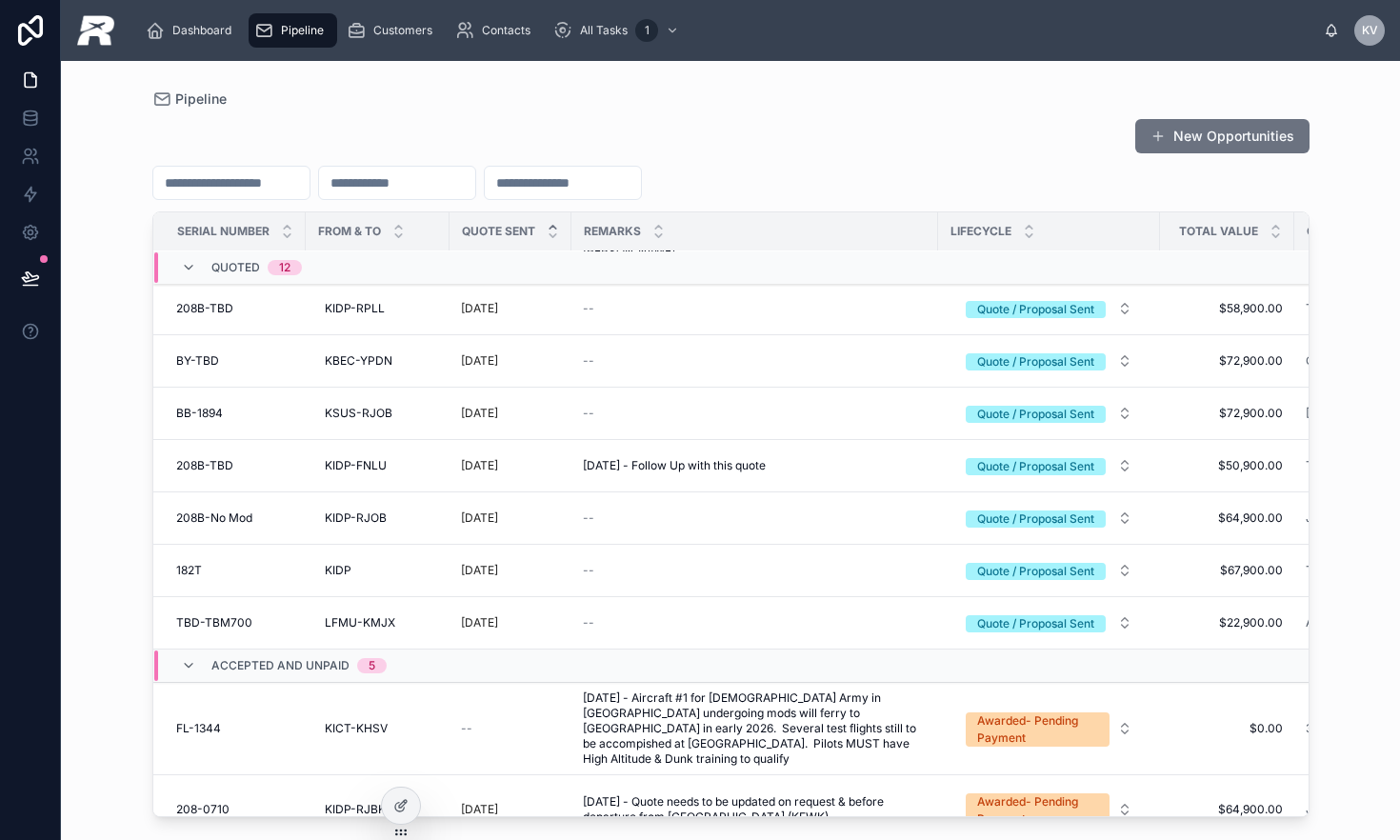
click at [241, 615] on span "TBD-TBM700" at bounding box center [214, 622] width 76 height 15
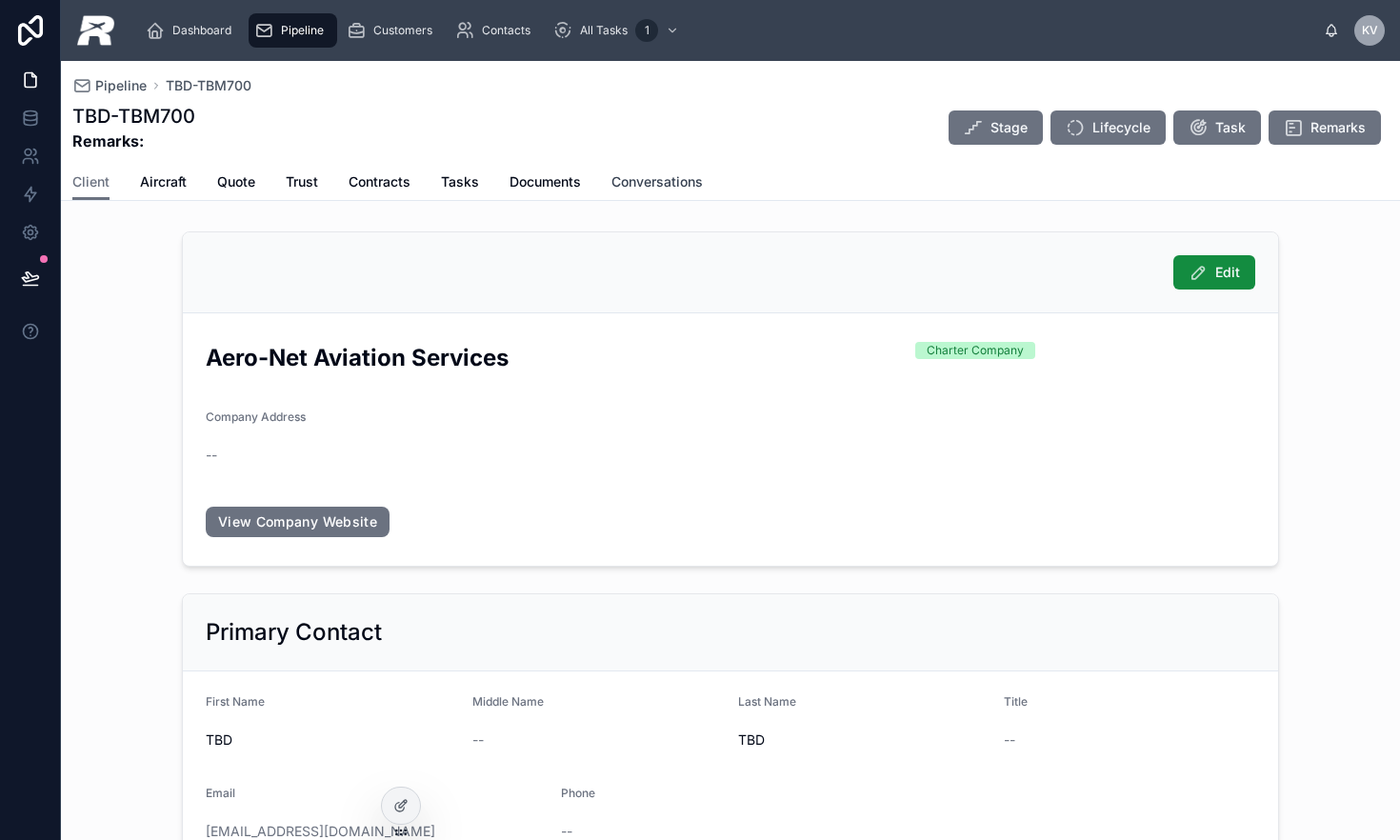
click at [679, 183] on span "Conversations" at bounding box center [657, 181] width 91 height 19
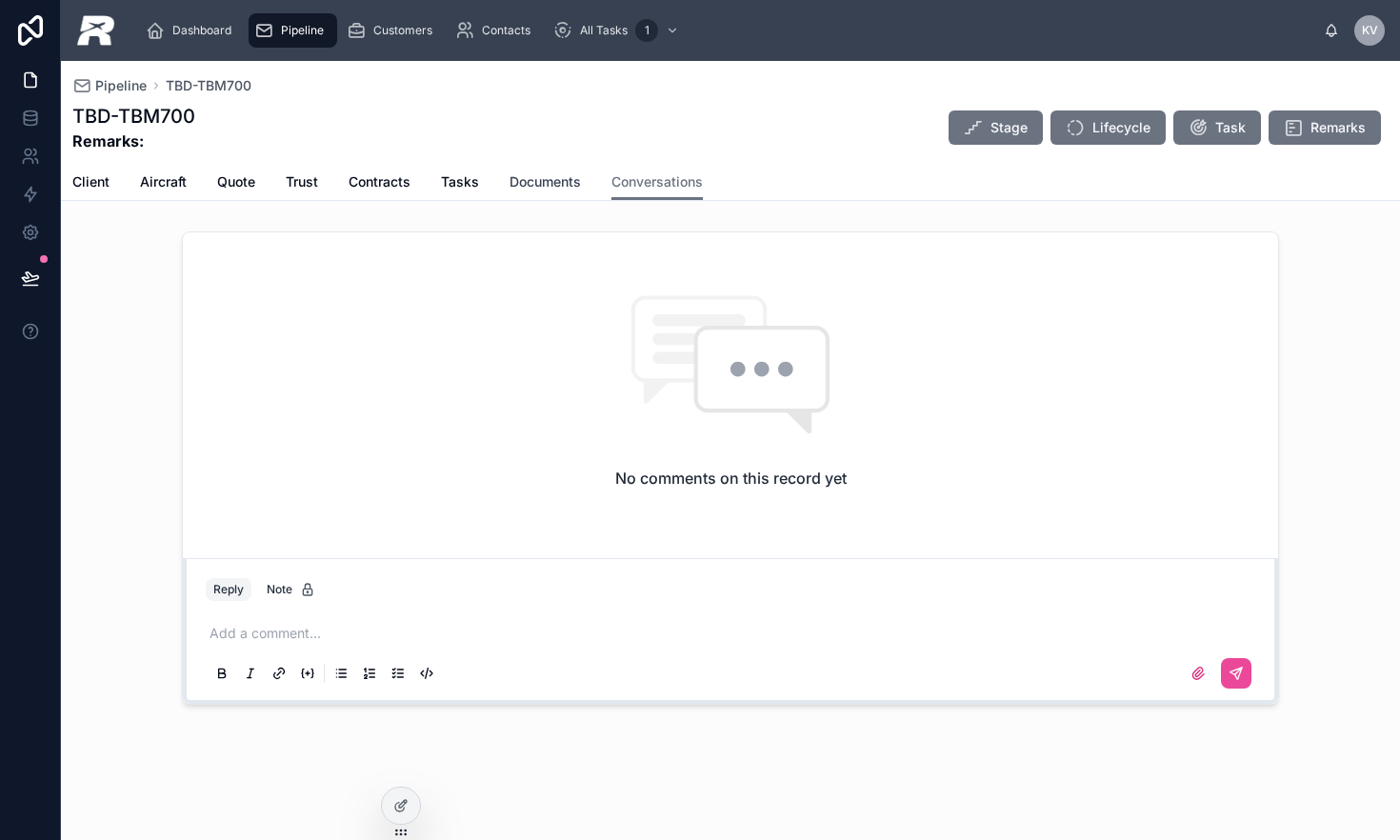
click at [561, 181] on span "Documents" at bounding box center [545, 181] width 71 height 19
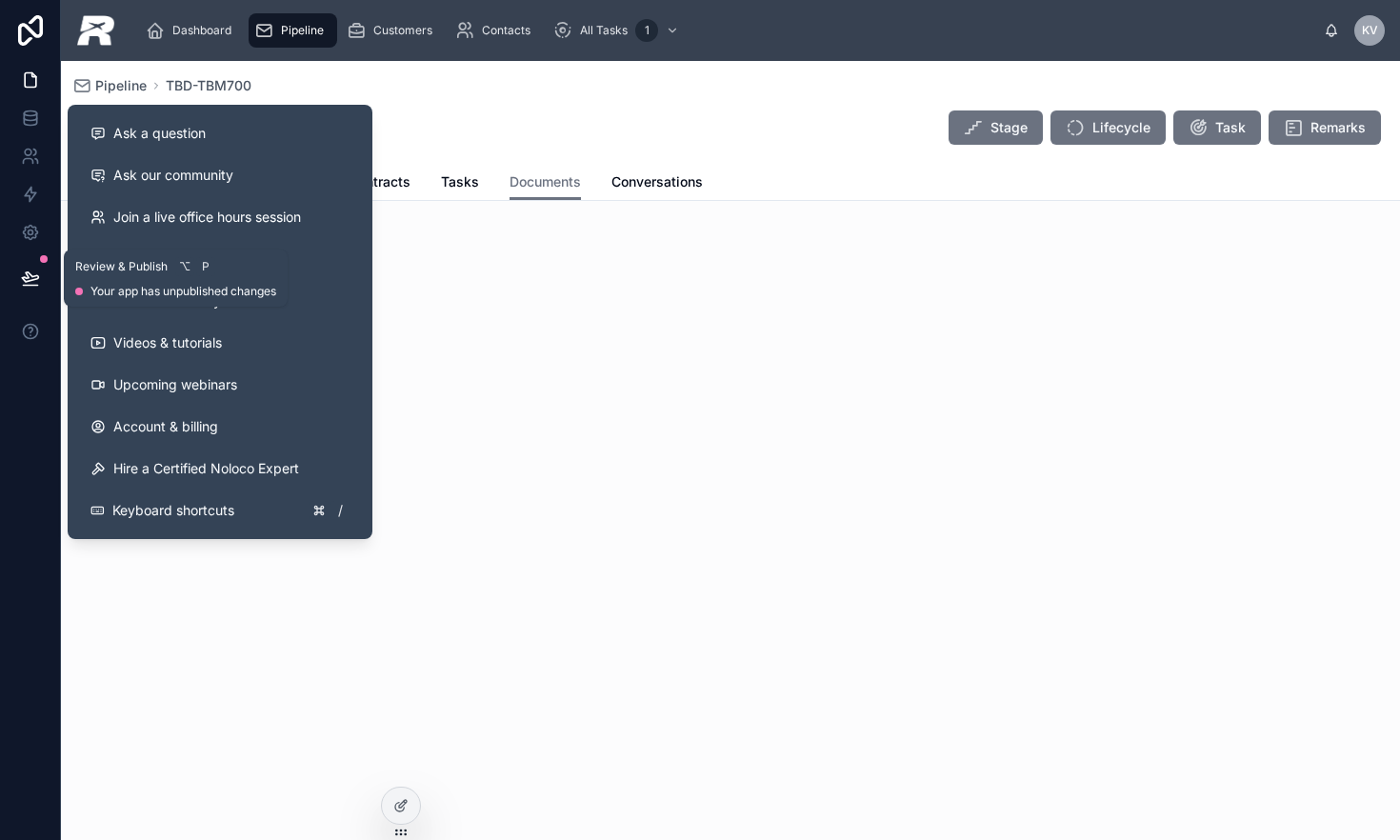
click at [40, 280] on icon at bounding box center [30, 278] width 19 height 19
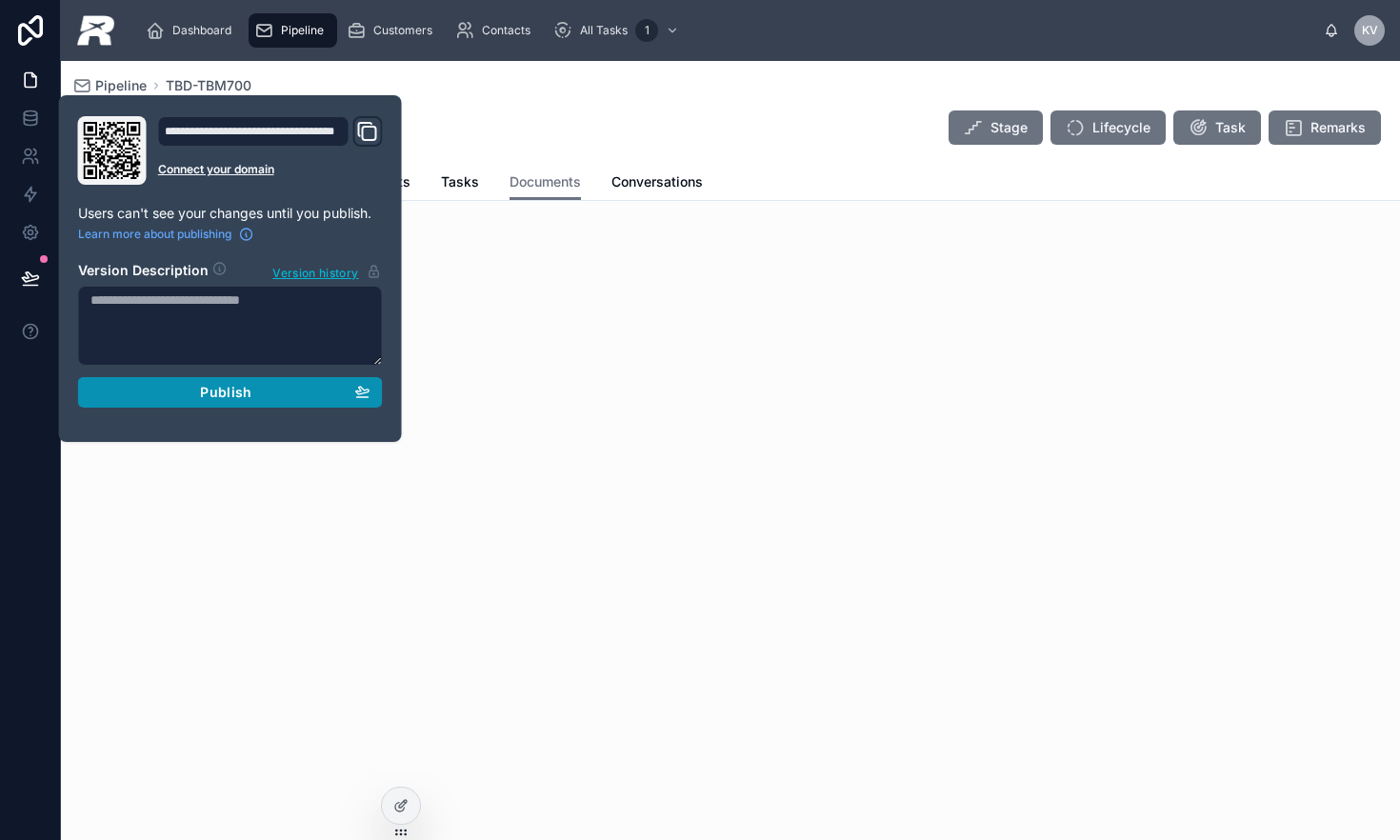
click at [205, 384] on span "Publish" at bounding box center [225, 391] width 51 height 17
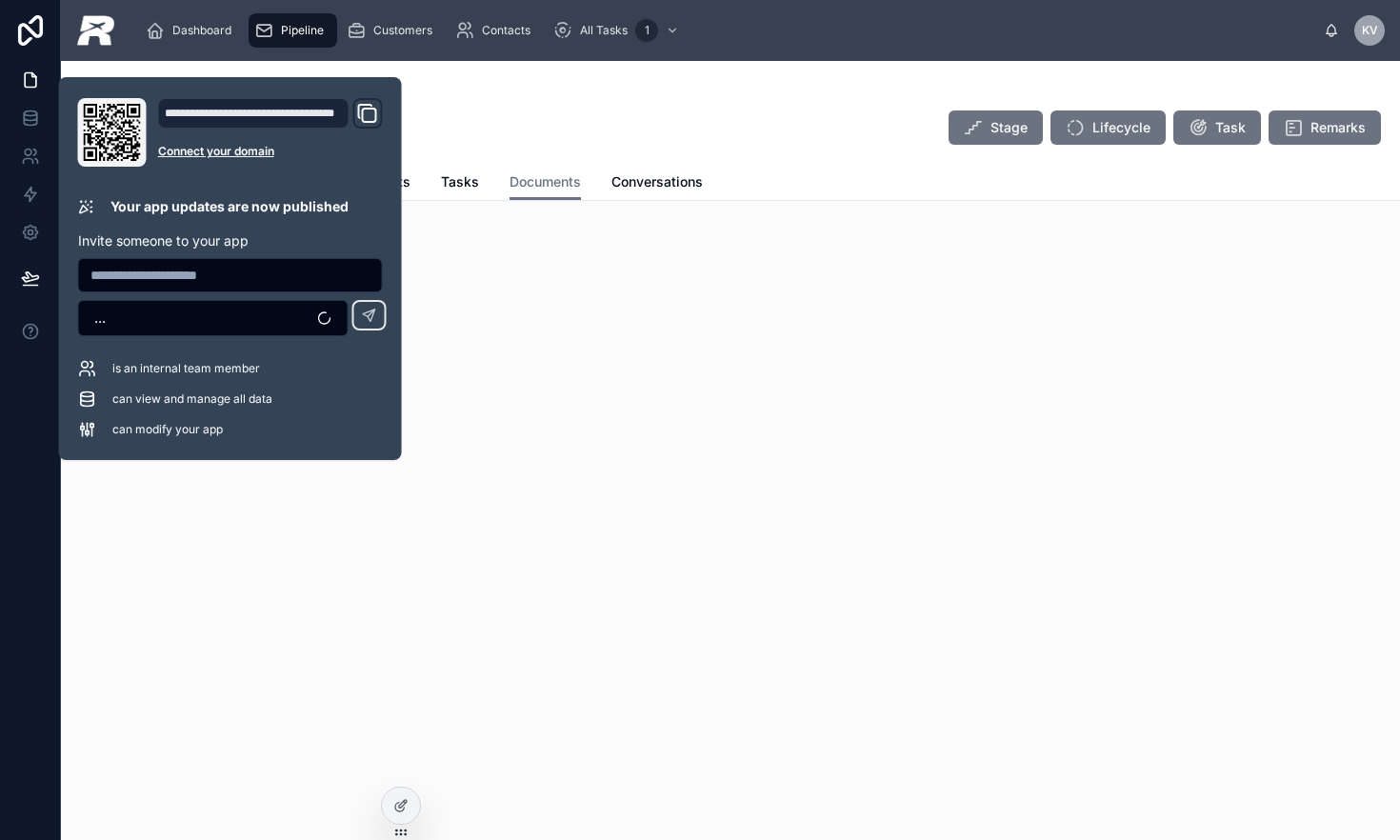
click at [363, 115] on icon "Domain and Custom Link" at bounding box center [369, 115] width 13 height 13
